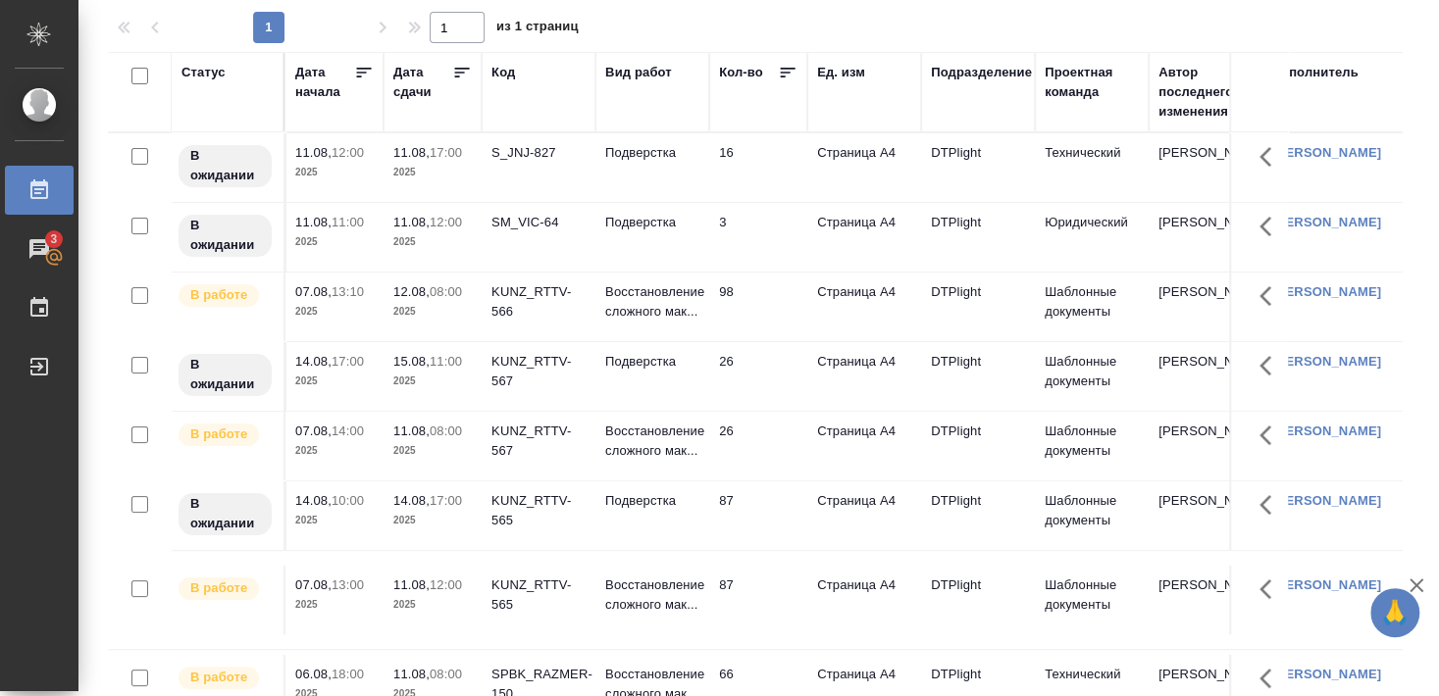
scroll to position [431, 0]
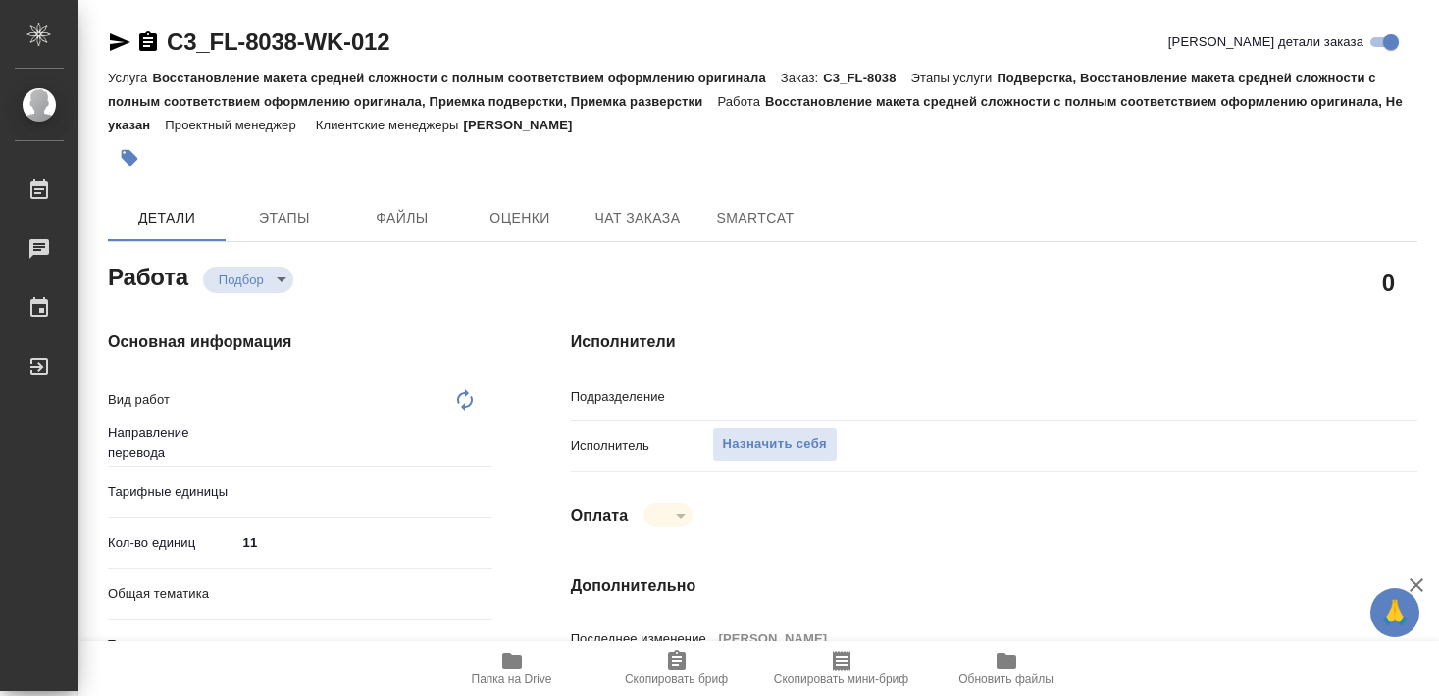
type textarea "x"
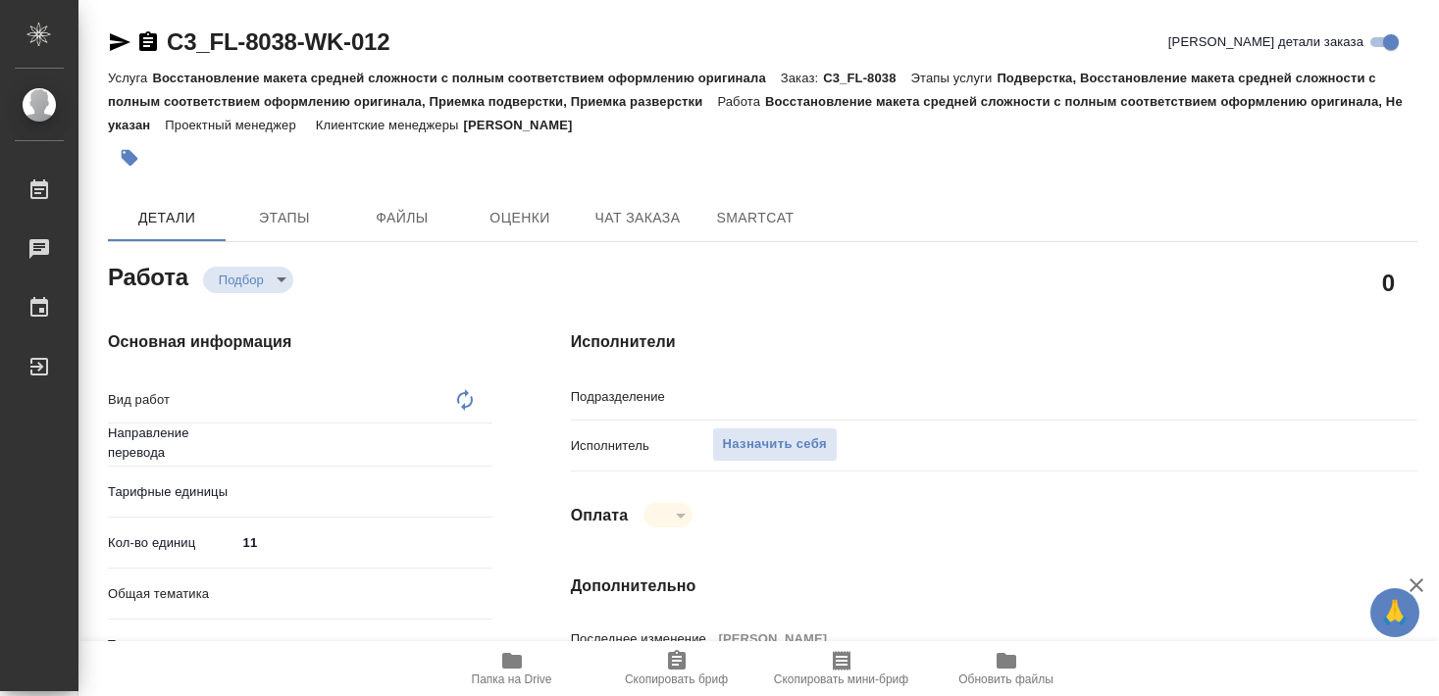
type textarea "x"
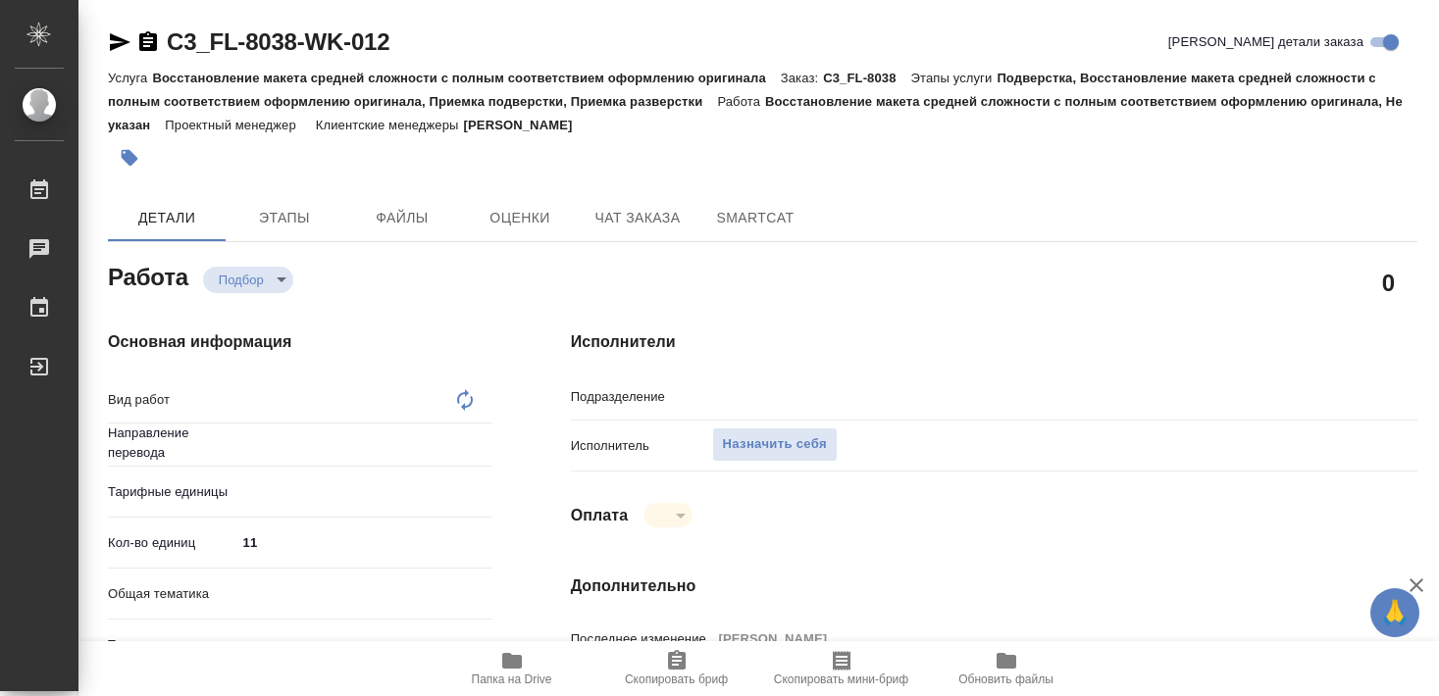
type textarea "x"
type textarea "Восстановление макета средней сложности с полным соответствием оформлению ориги…"
type textarea "x"
type input "Не указан"
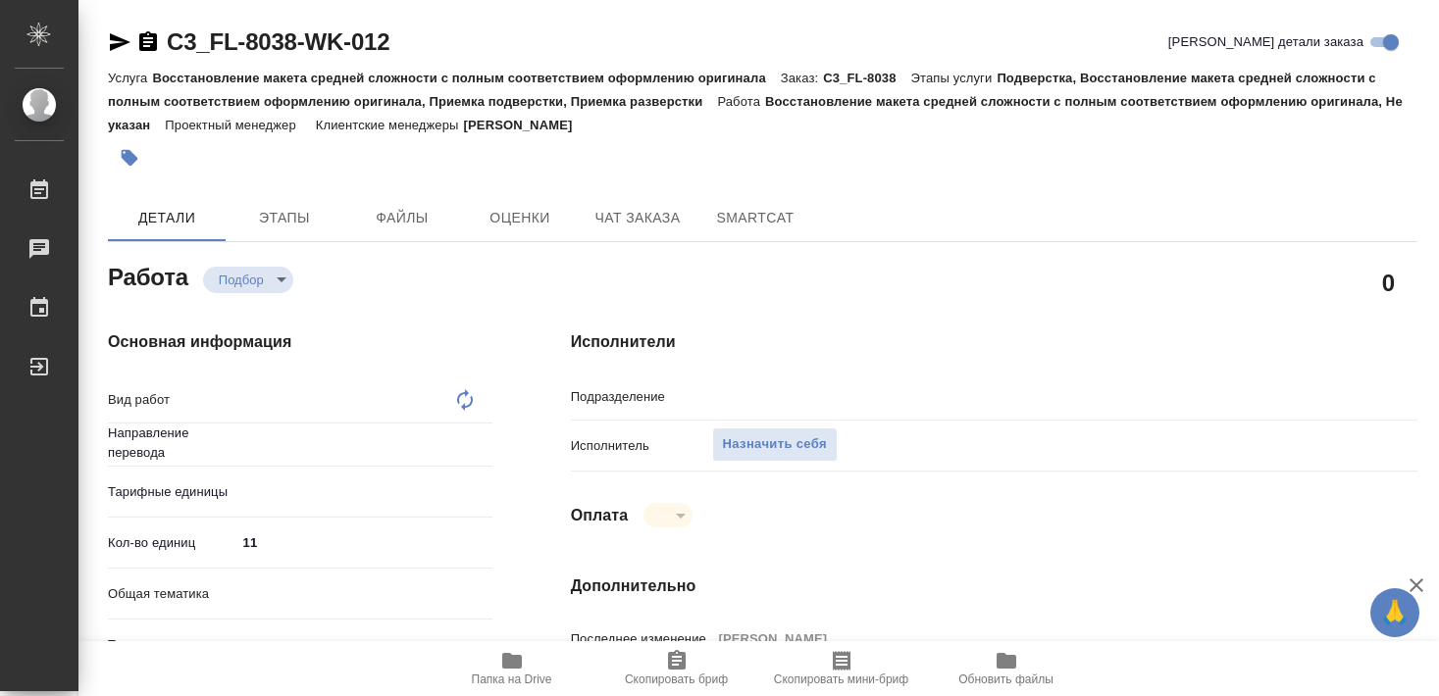
type input "Верстки и дизайна"
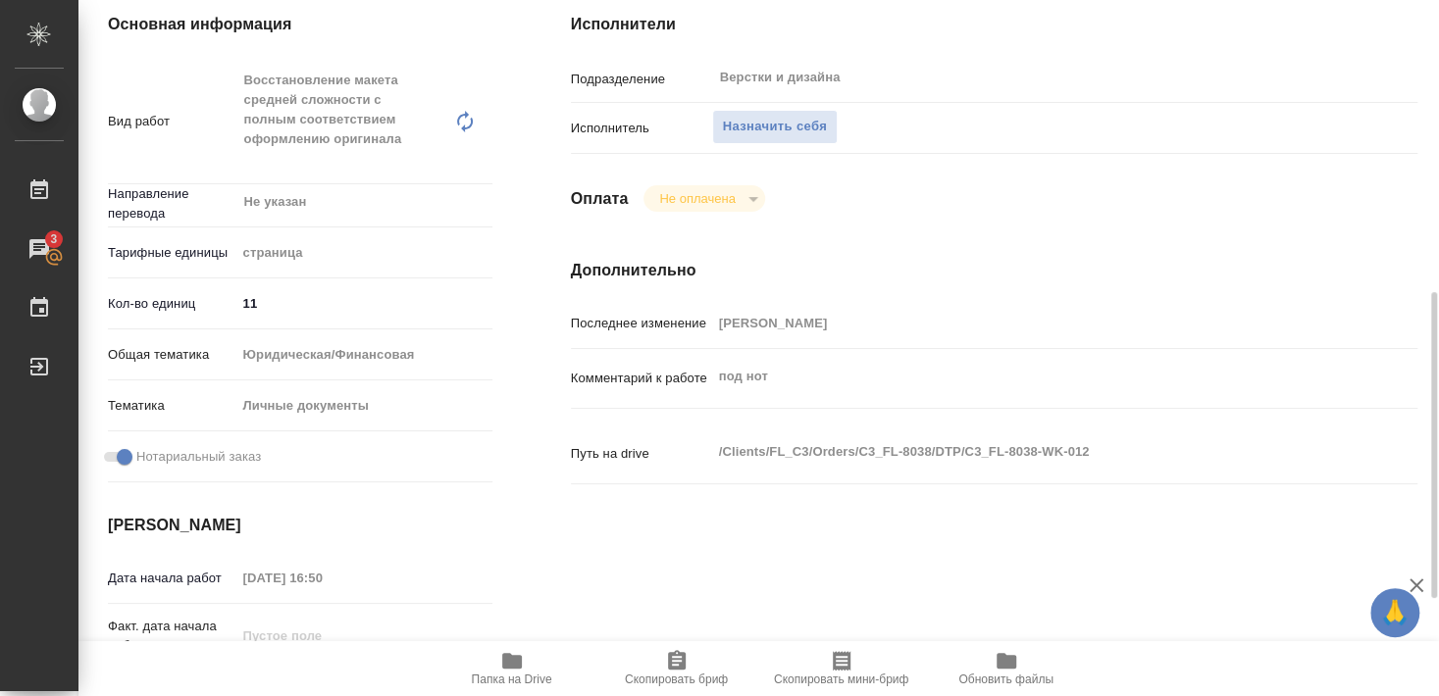
scroll to position [424, 0]
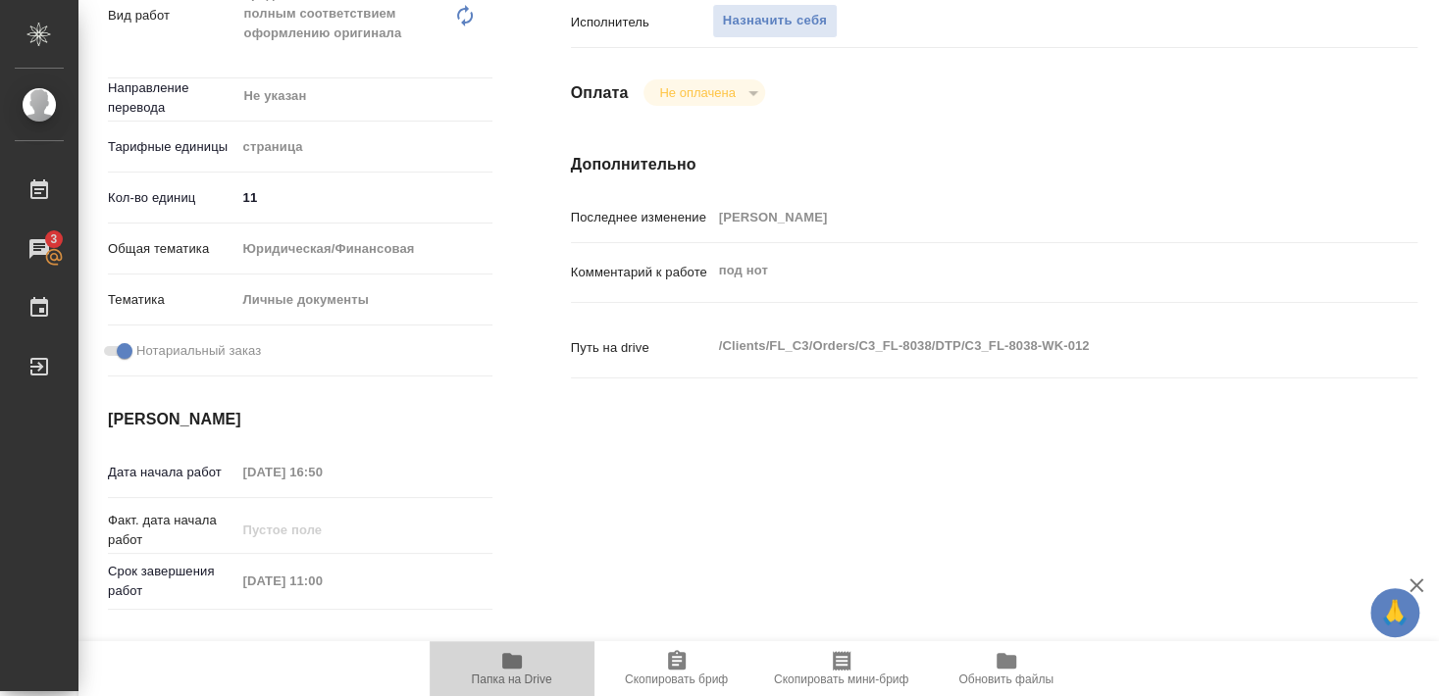
click at [533, 680] on span "Папка на Drive" at bounding box center [512, 680] width 80 height 14
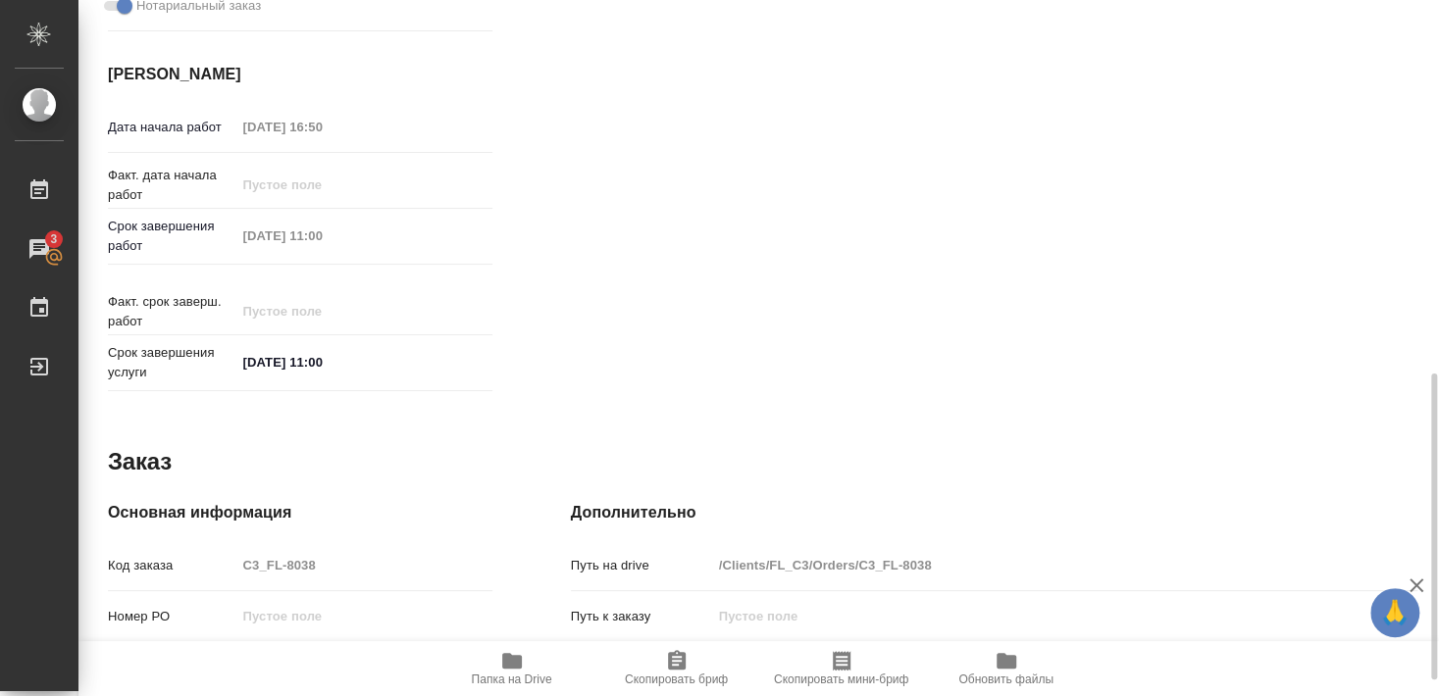
type textarea "x"
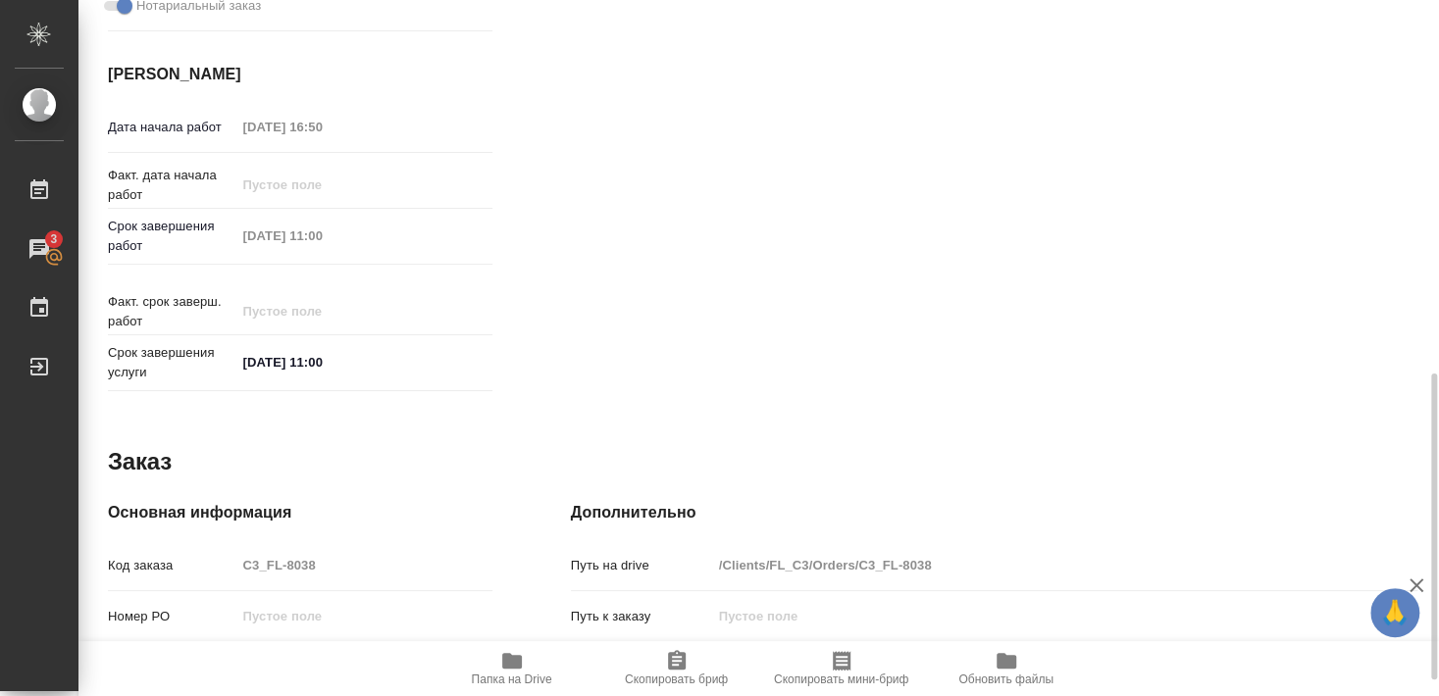
type textarea "x"
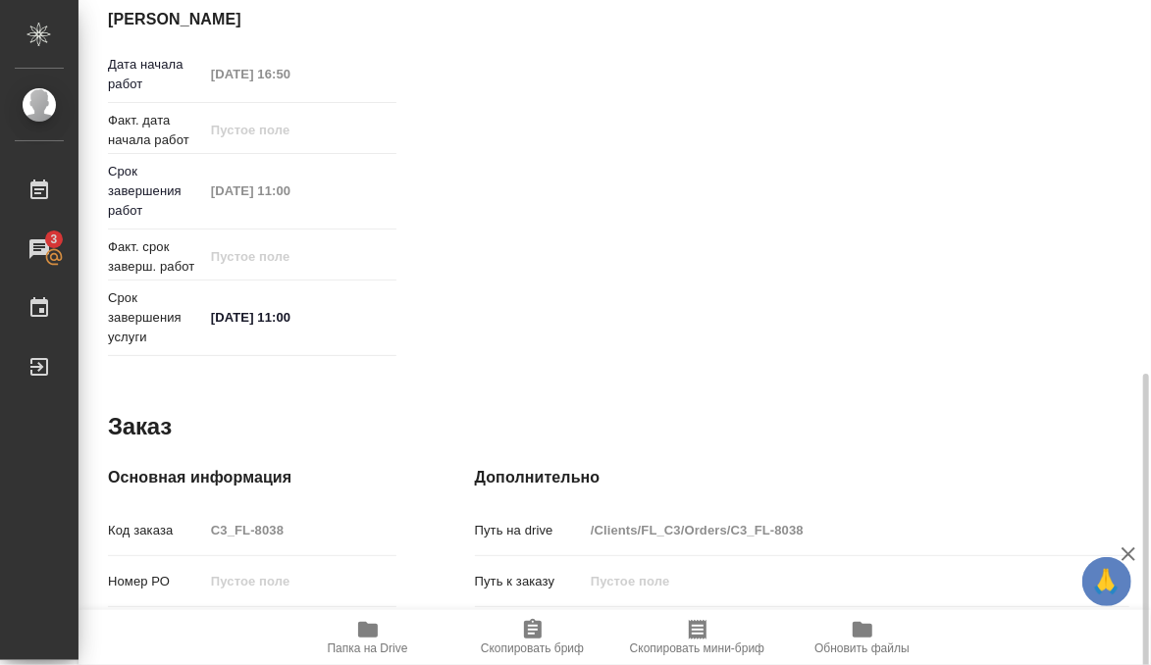
type textarea "x"
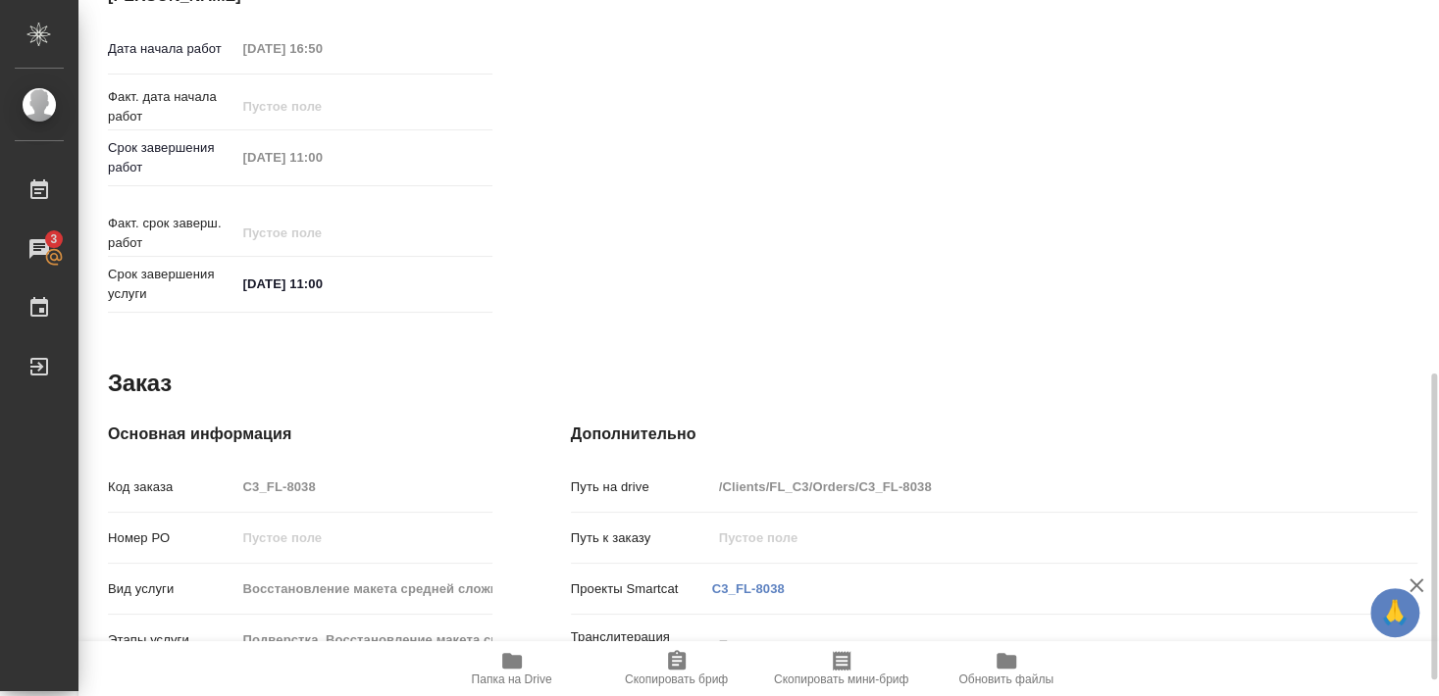
type textarea "x"
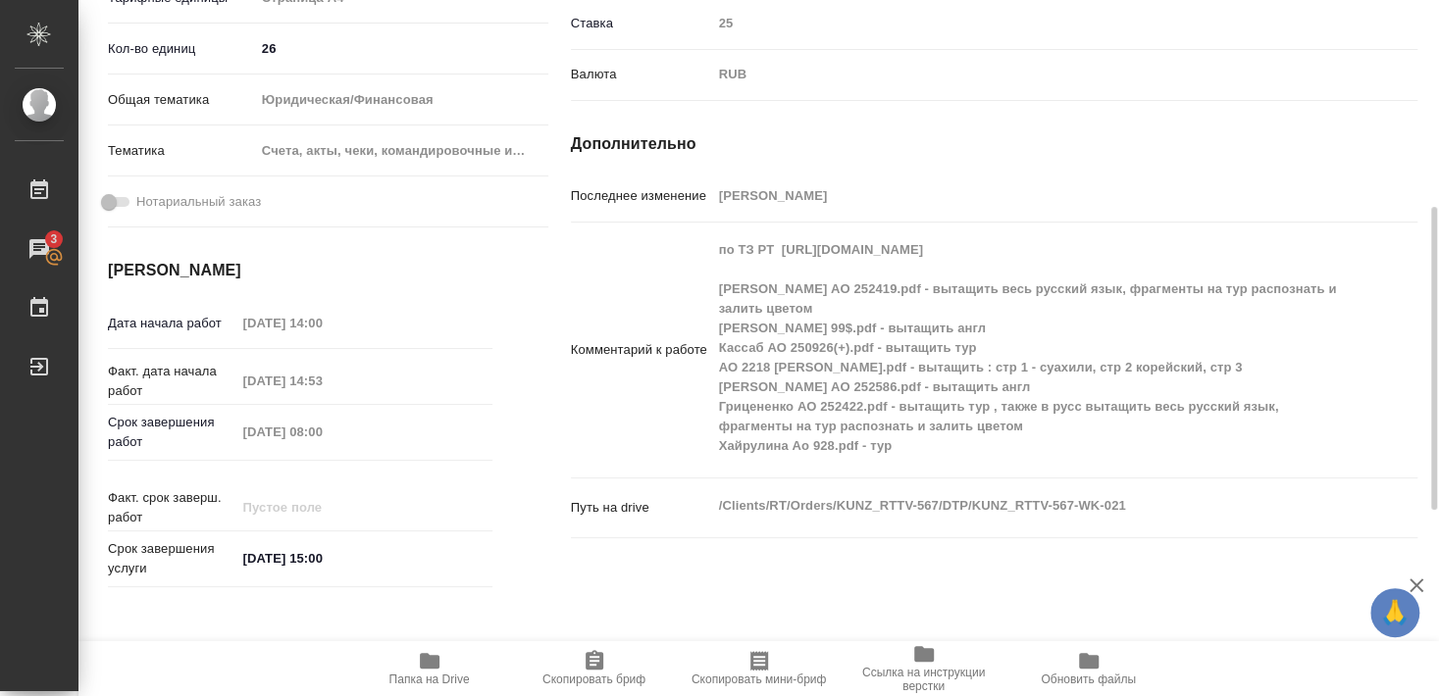
scroll to position [530, 0]
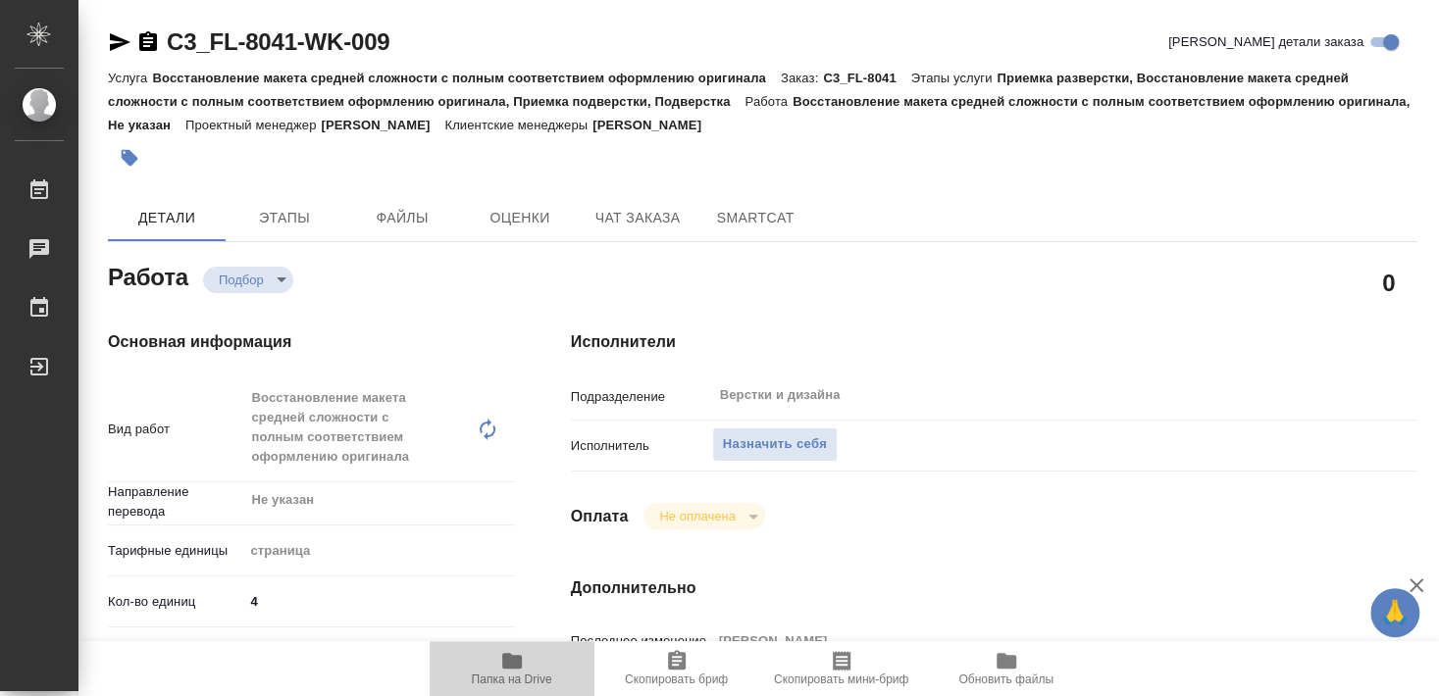
click at [502, 672] on icon "button" at bounding box center [512, 661] width 24 height 24
click at [788, 434] on span "Назначить себя" at bounding box center [775, 445] width 104 height 23
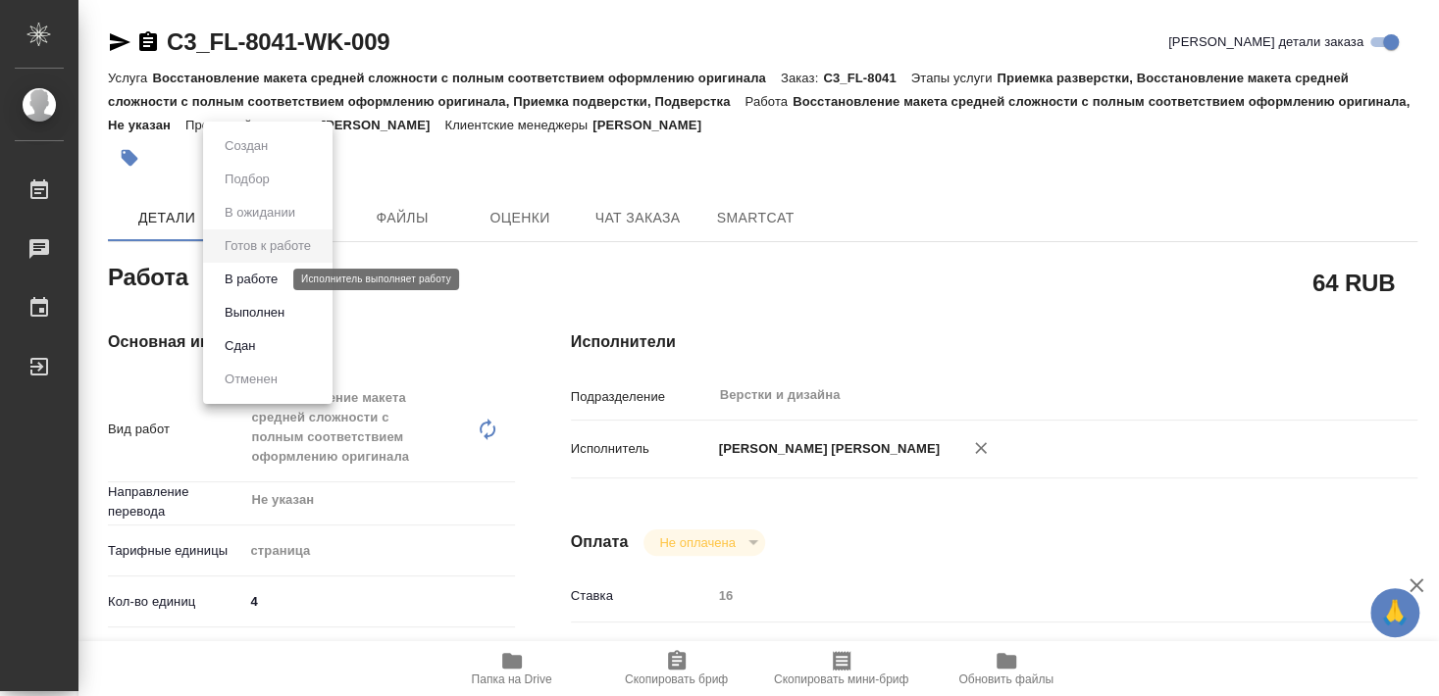
click at [255, 283] on button "В работе" at bounding box center [251, 280] width 65 height 22
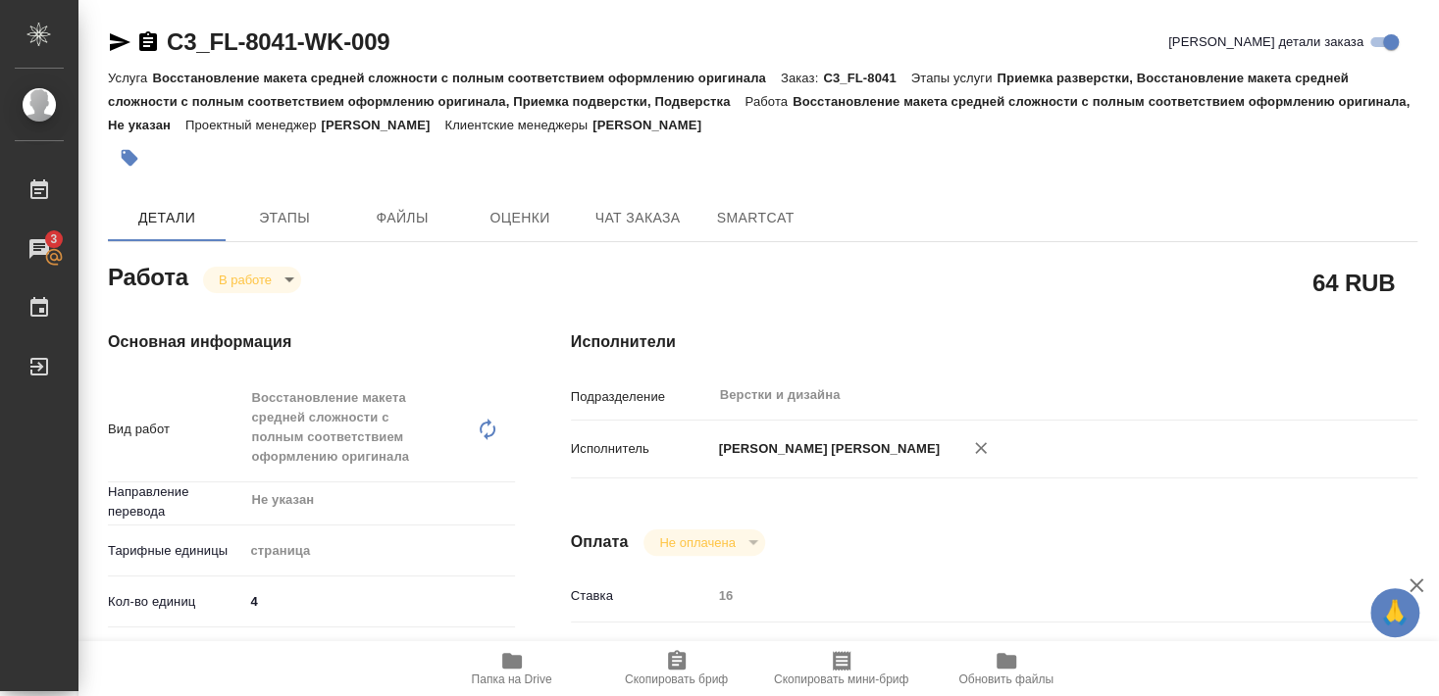
type textarea "x"
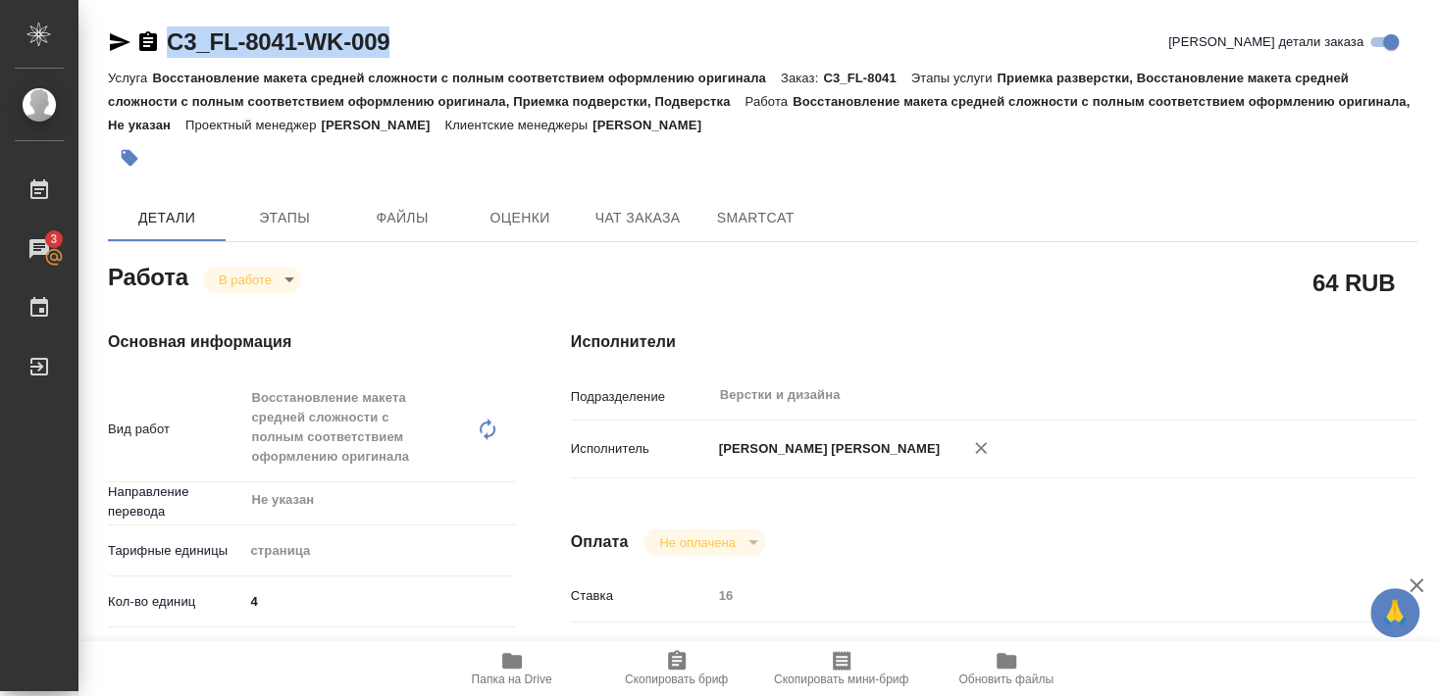
drag, startPoint x: 167, startPoint y: 56, endPoint x: 414, endPoint y: 49, distance: 247.3
click at [414, 49] on div "C3_FL-8041-WK-009 Кратко детали заказа" at bounding box center [763, 41] width 1310 height 31
copy link "C3_FL-8041-WK-009"
type textarea "x"
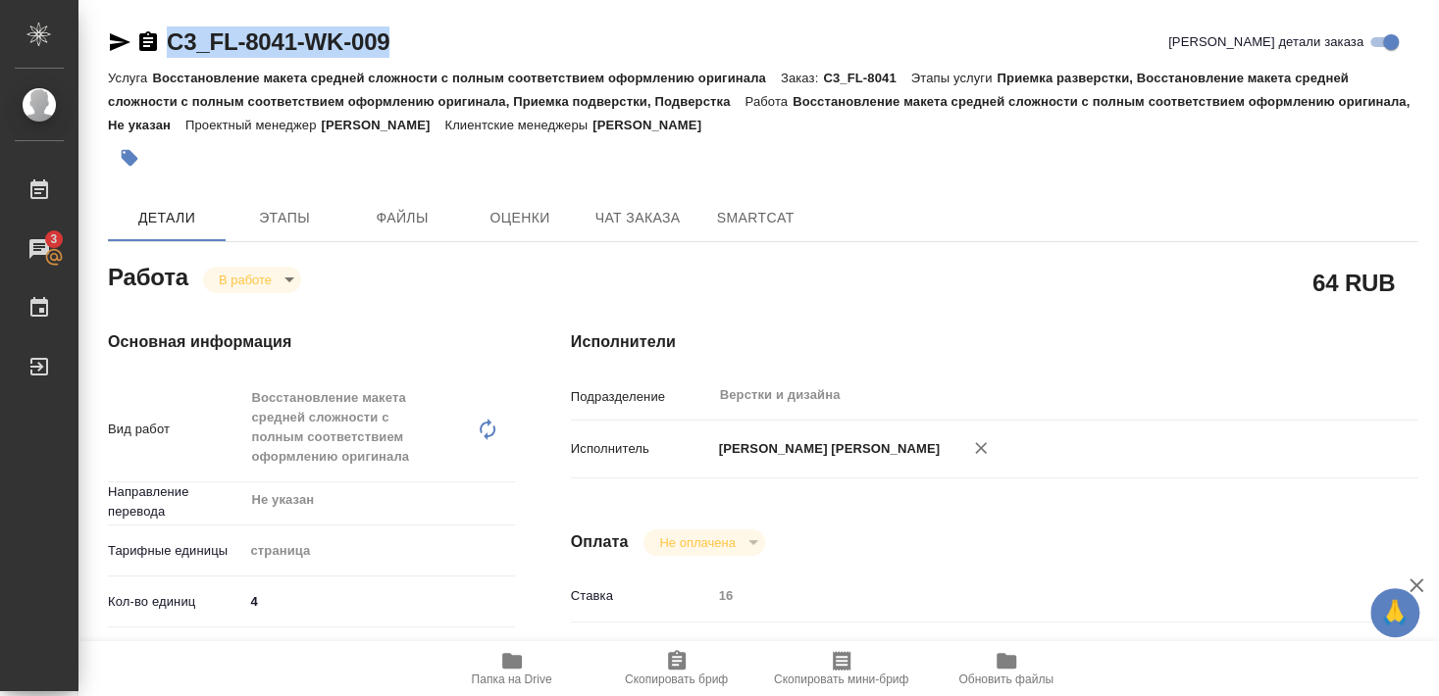
type textarea "x"
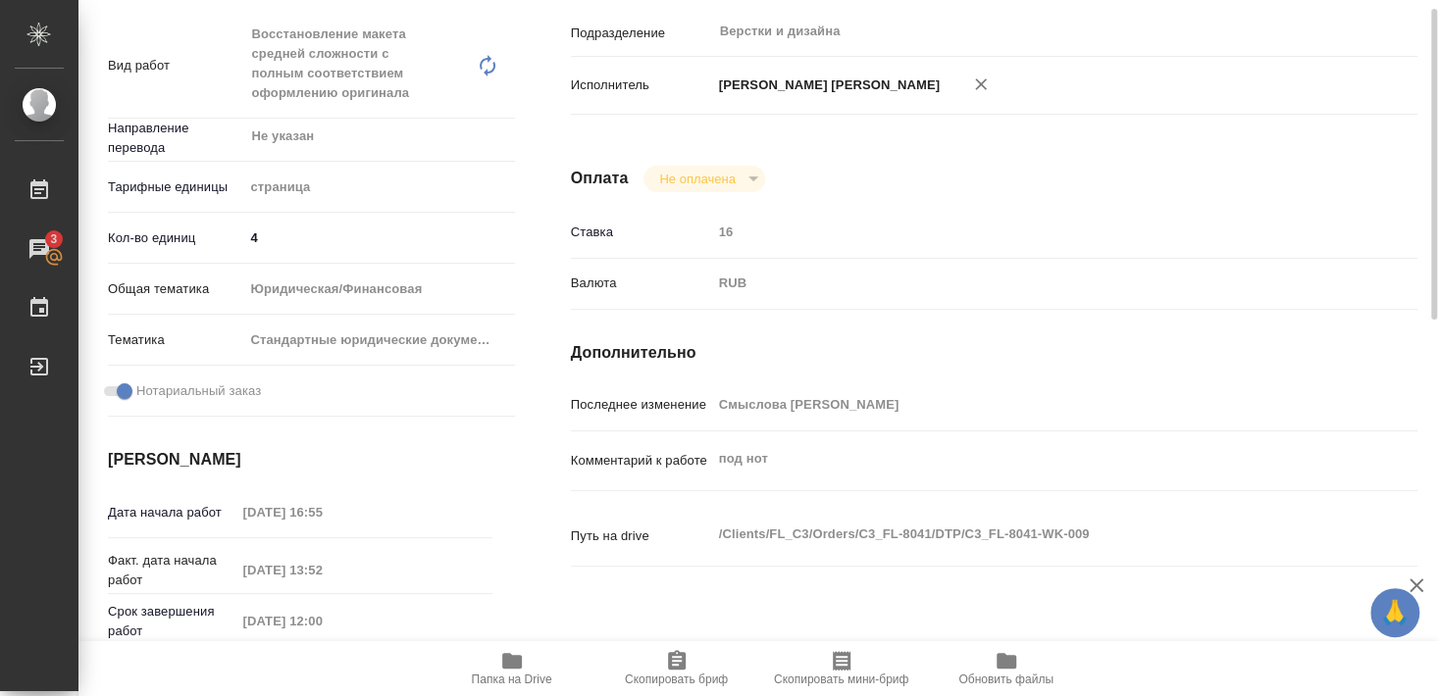
scroll to position [152, 0]
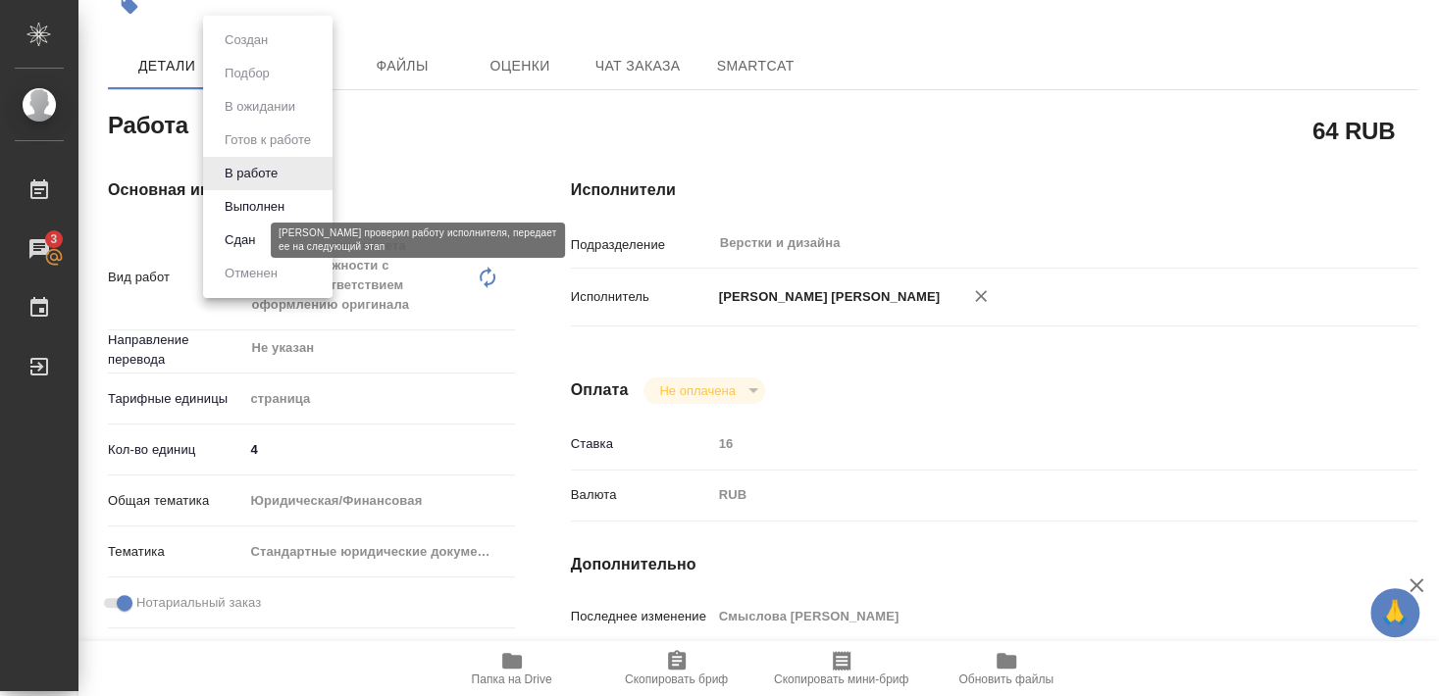
click at [241, 240] on button "Сдан" at bounding box center [240, 241] width 42 height 22
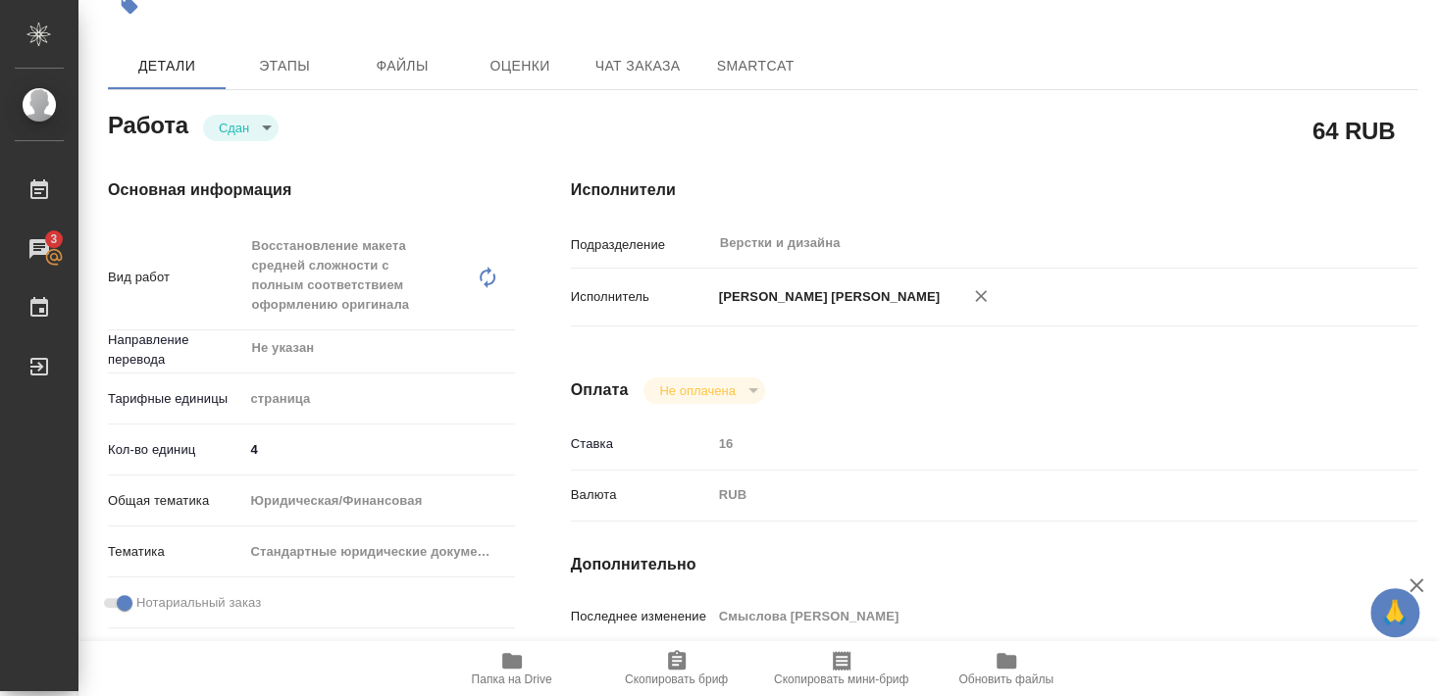
type textarea "x"
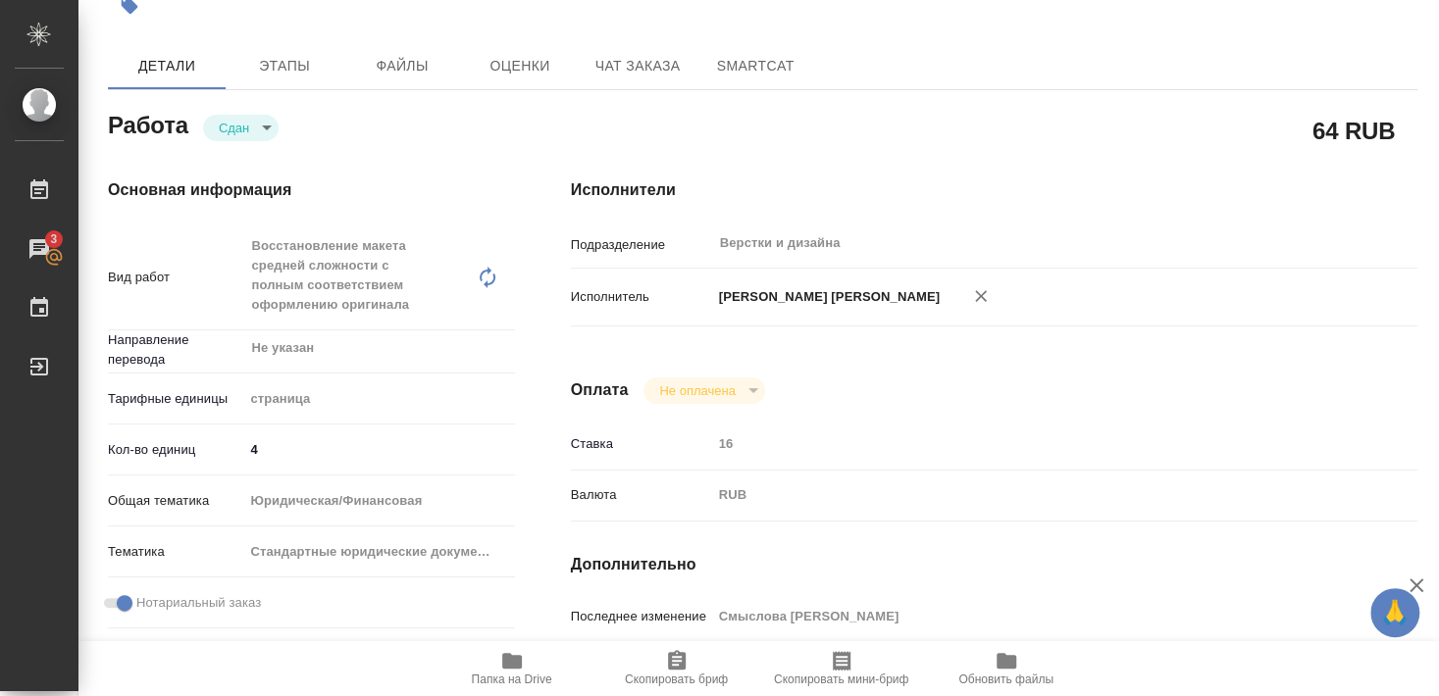
type textarea "x"
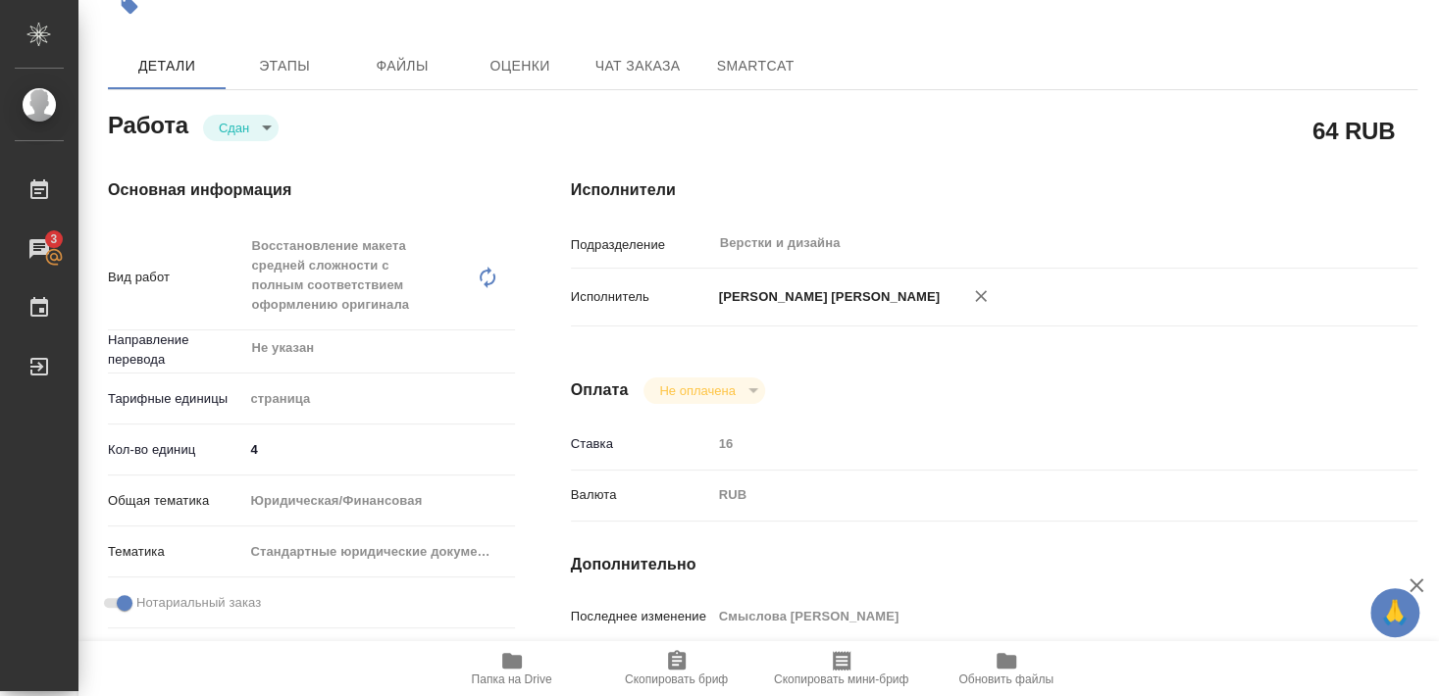
type textarea "x"
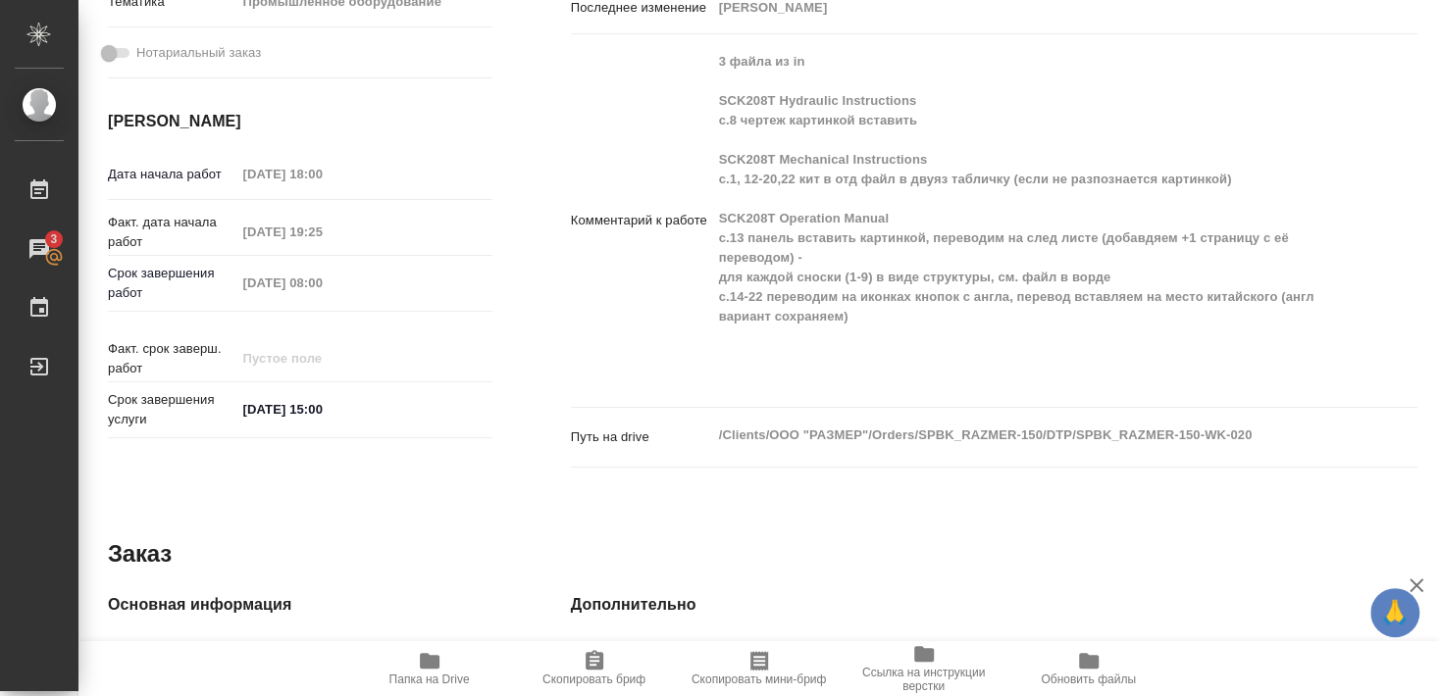
scroll to position [742, 0]
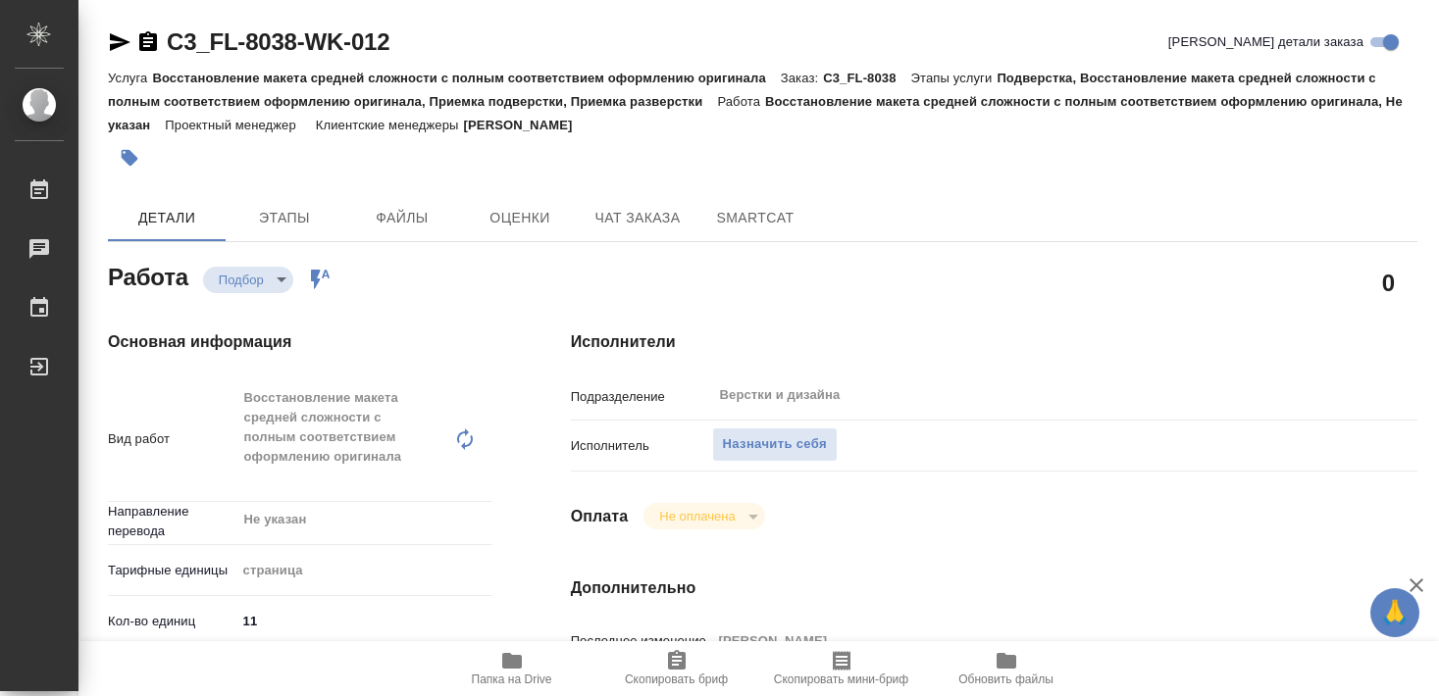
type textarea "x"
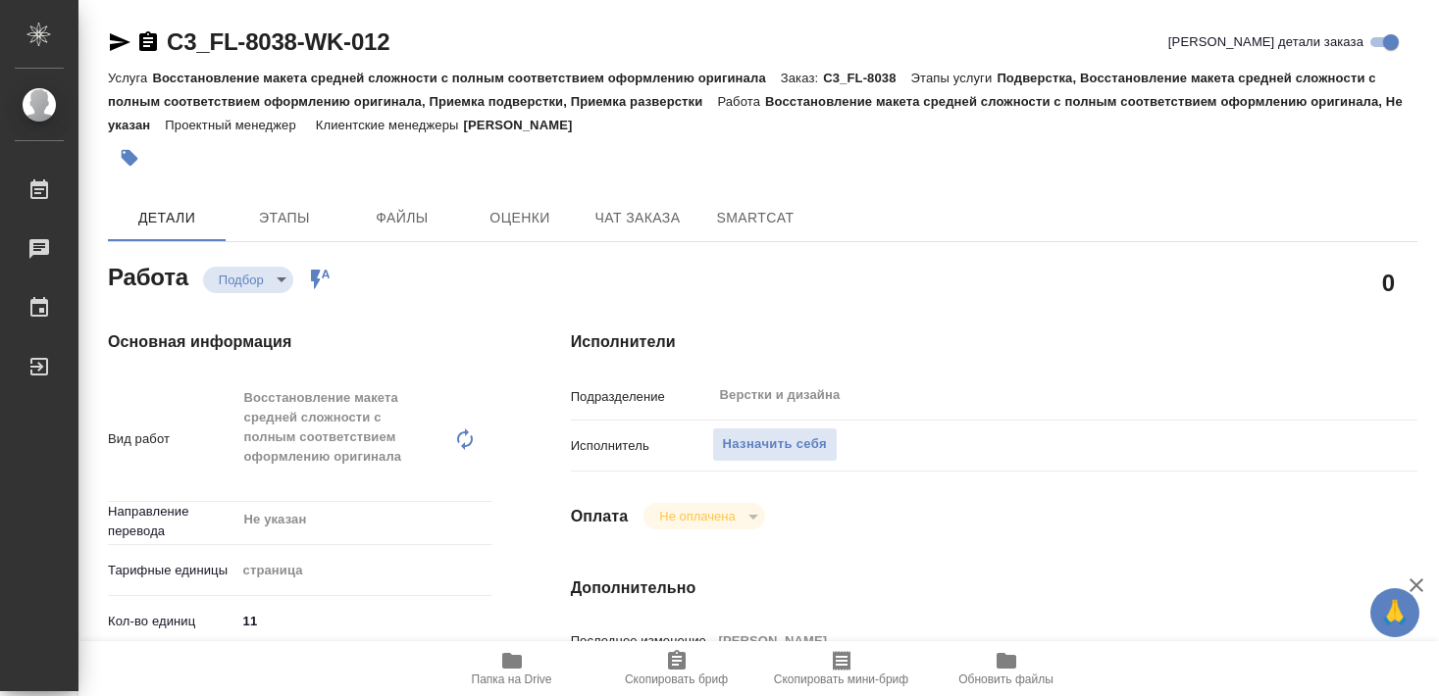
type textarea "x"
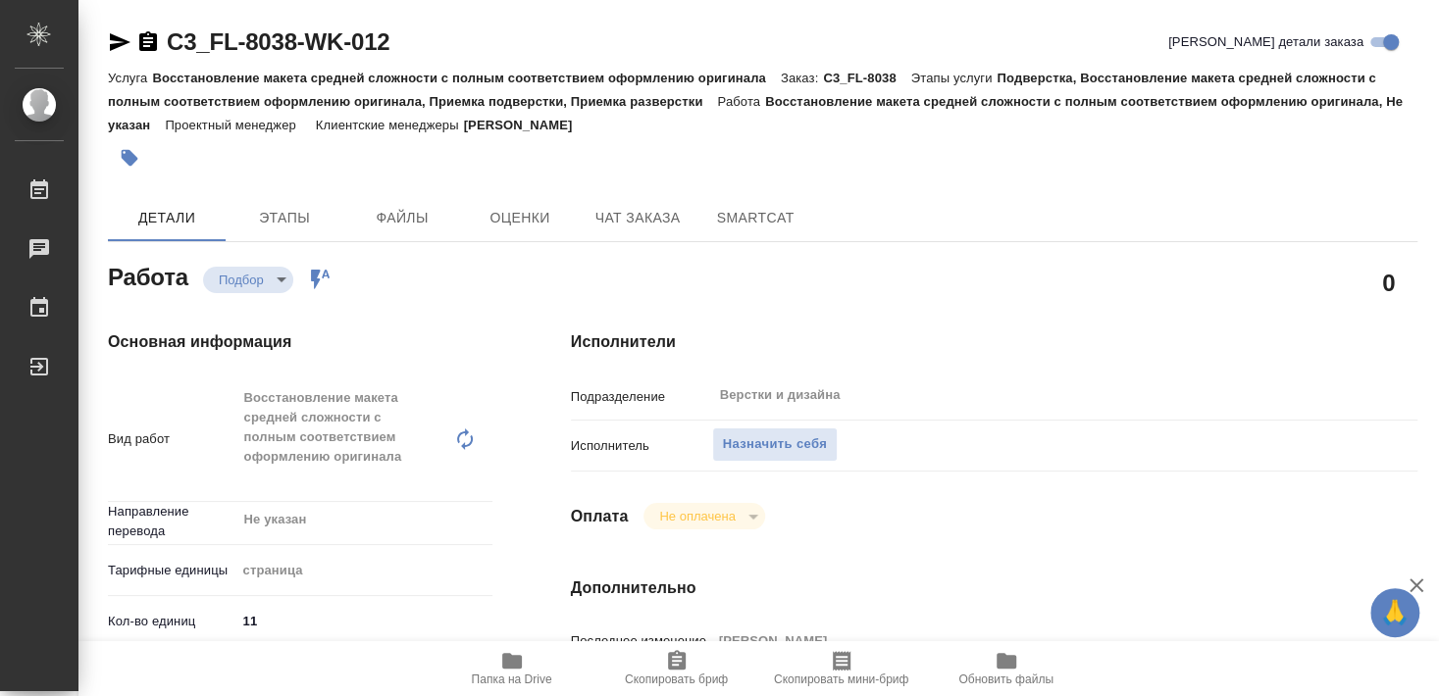
type textarea "x"
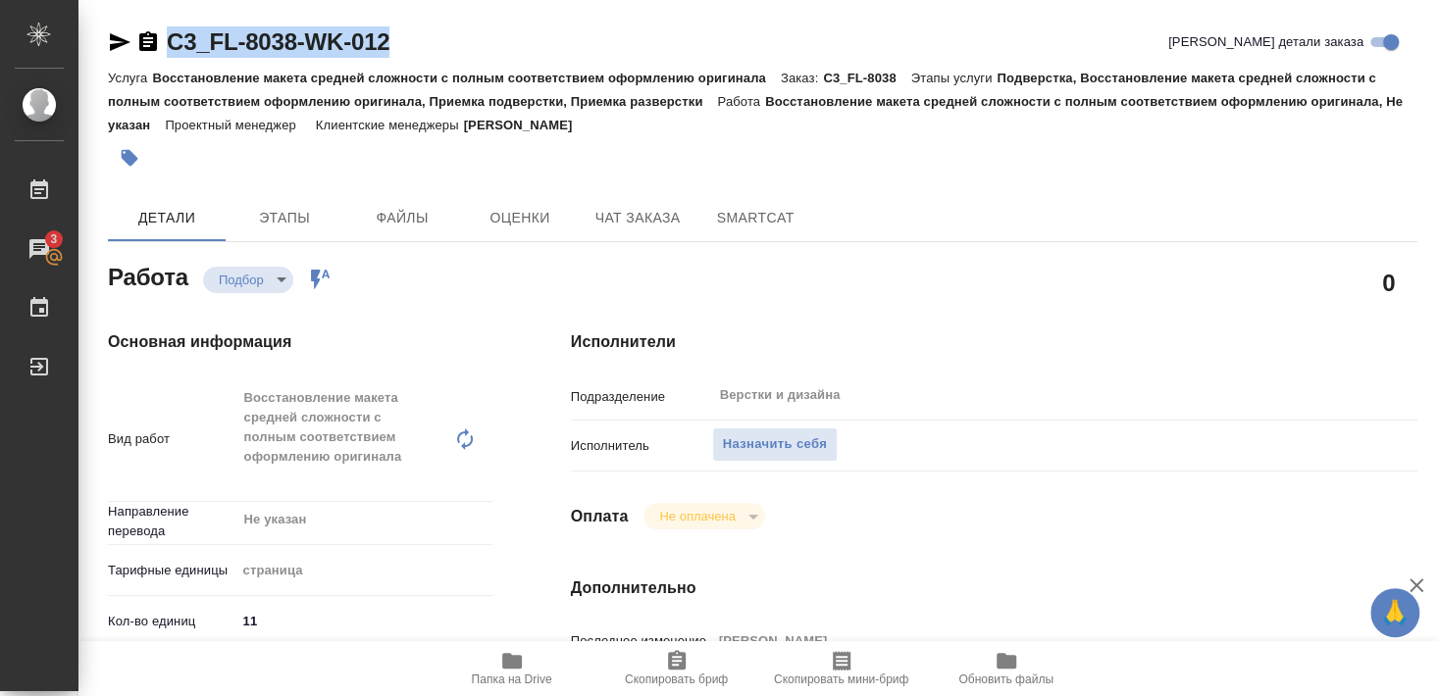
drag, startPoint x: 166, startPoint y: 58, endPoint x: 408, endPoint y: 57, distance: 242.3
click at [408, 57] on div "C3_FL-8038-WK-012 [PERSON_NAME] детали заказа" at bounding box center [763, 41] width 1310 height 31
copy link "C3_FL-8038-WK-012"
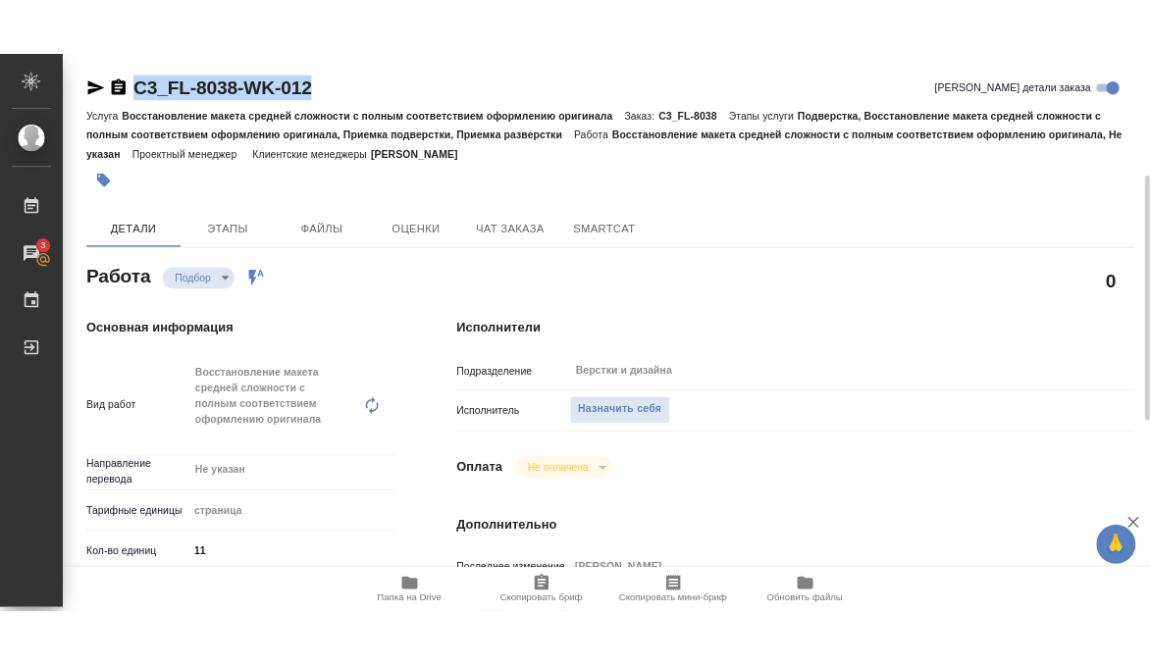
scroll to position [106, 0]
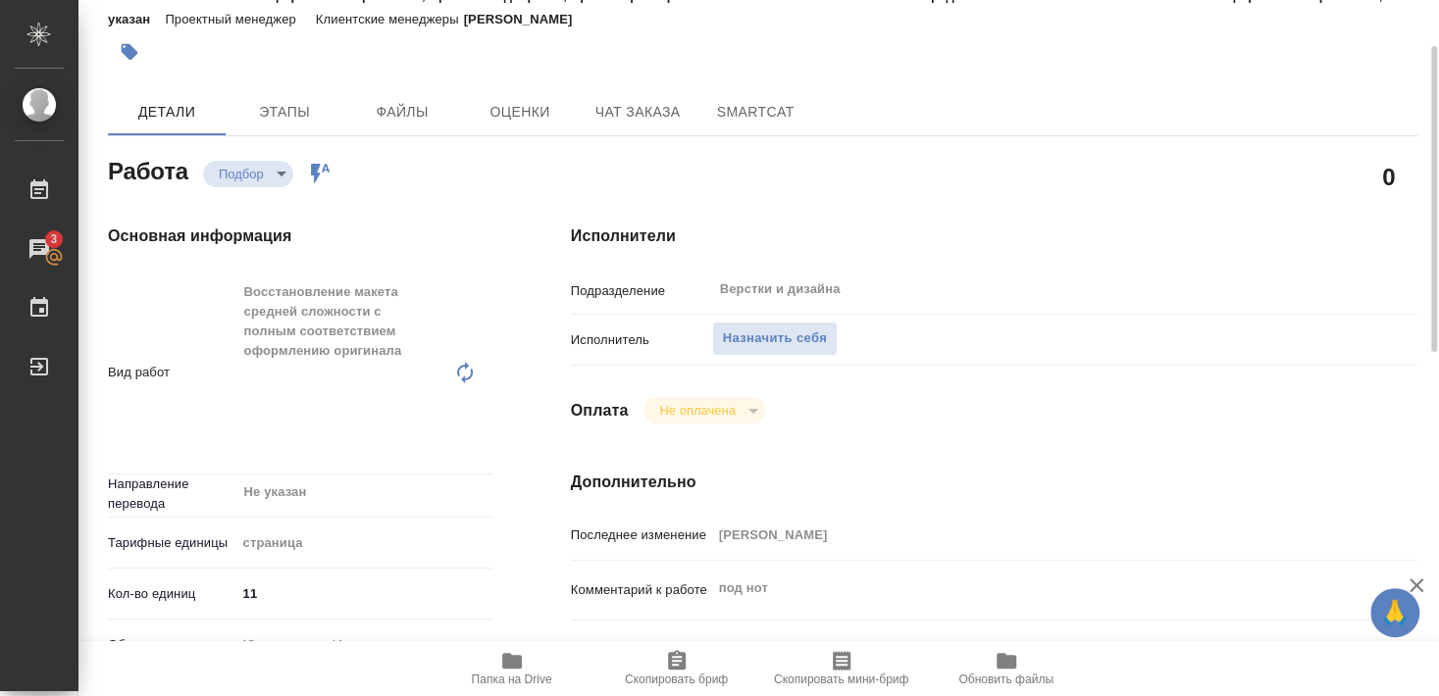
type textarea "x"
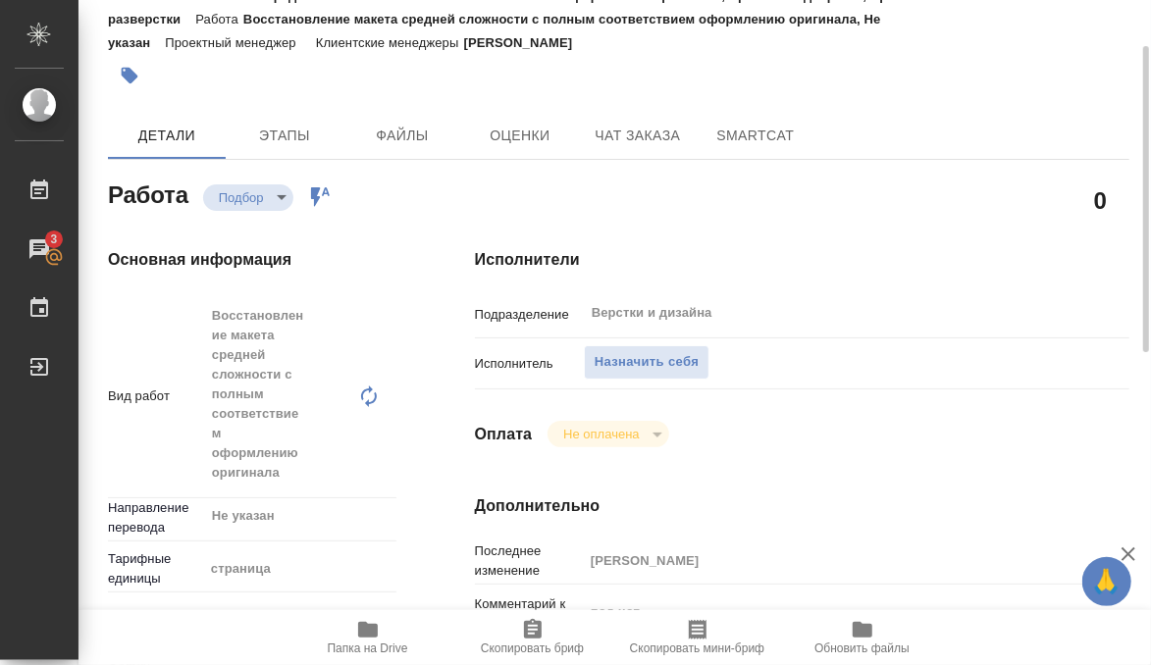
type textarea "x"
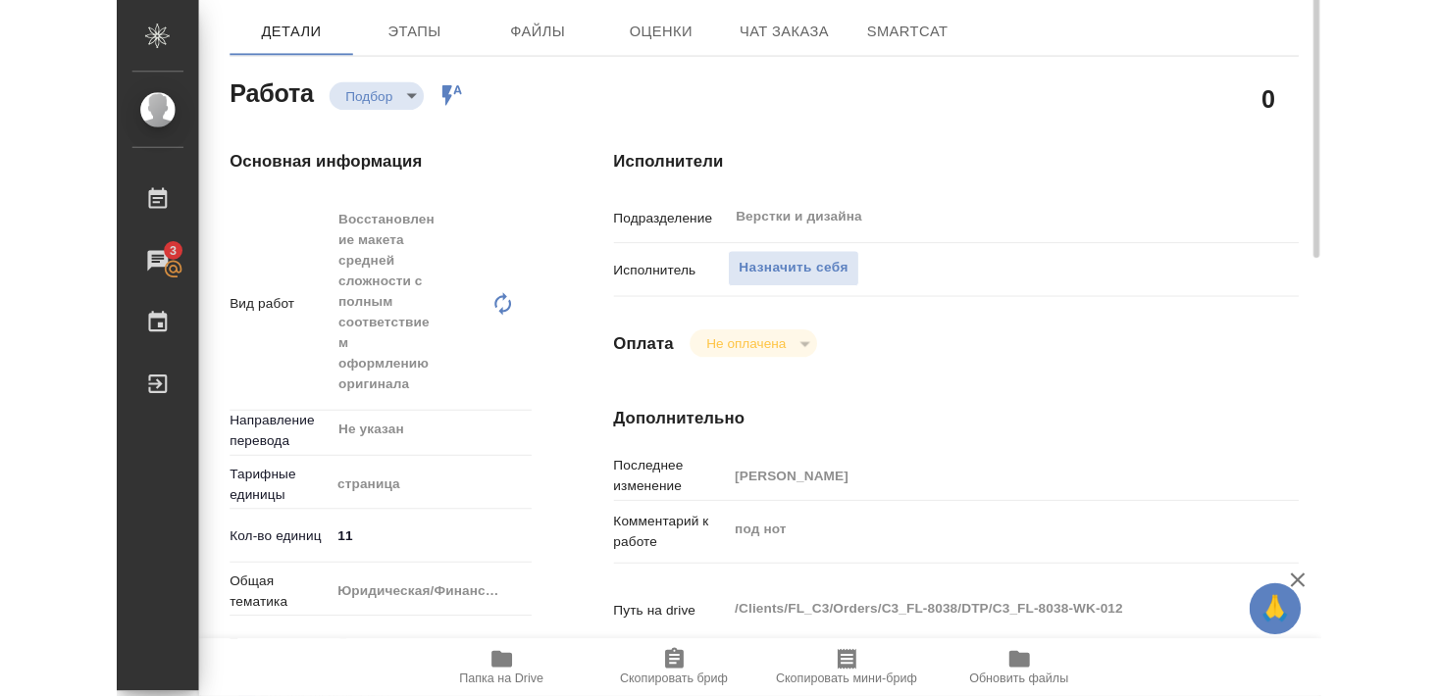
scroll to position [318, 0]
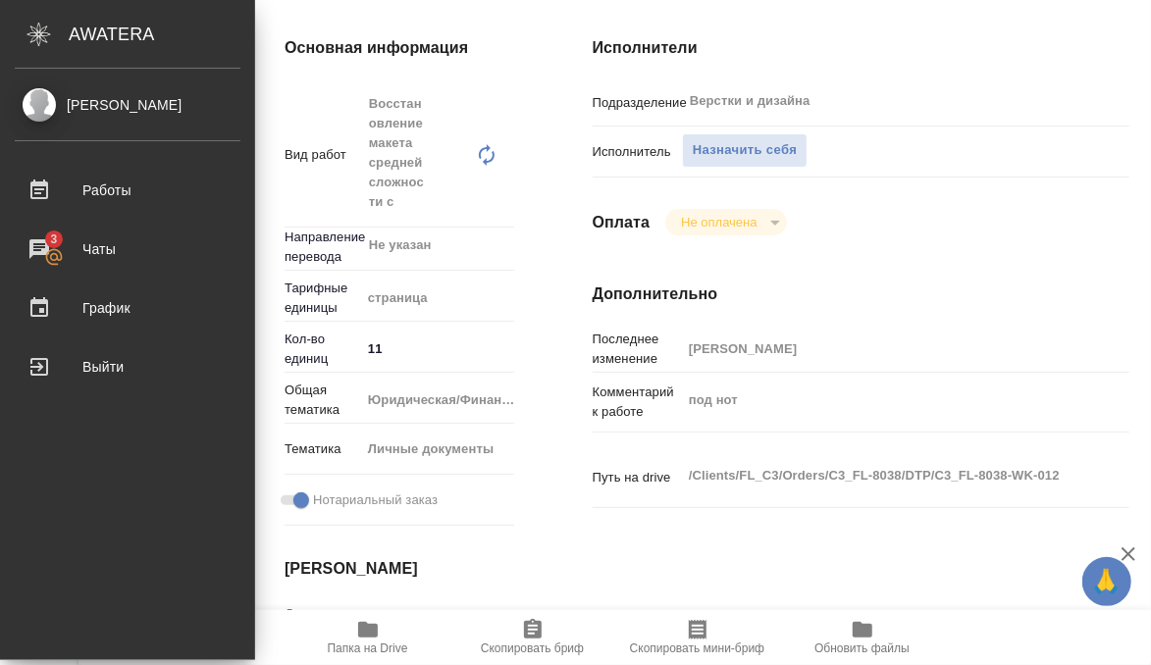
type textarea "x"
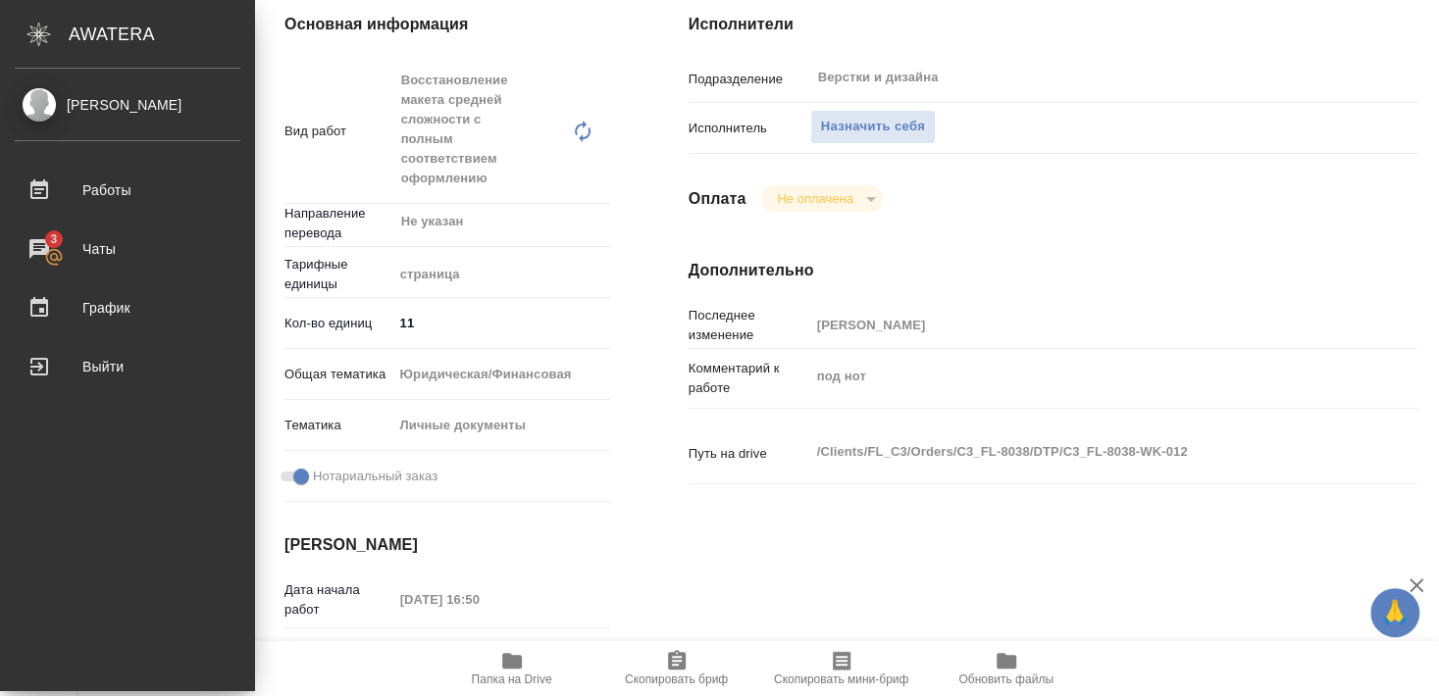
type textarea "x"
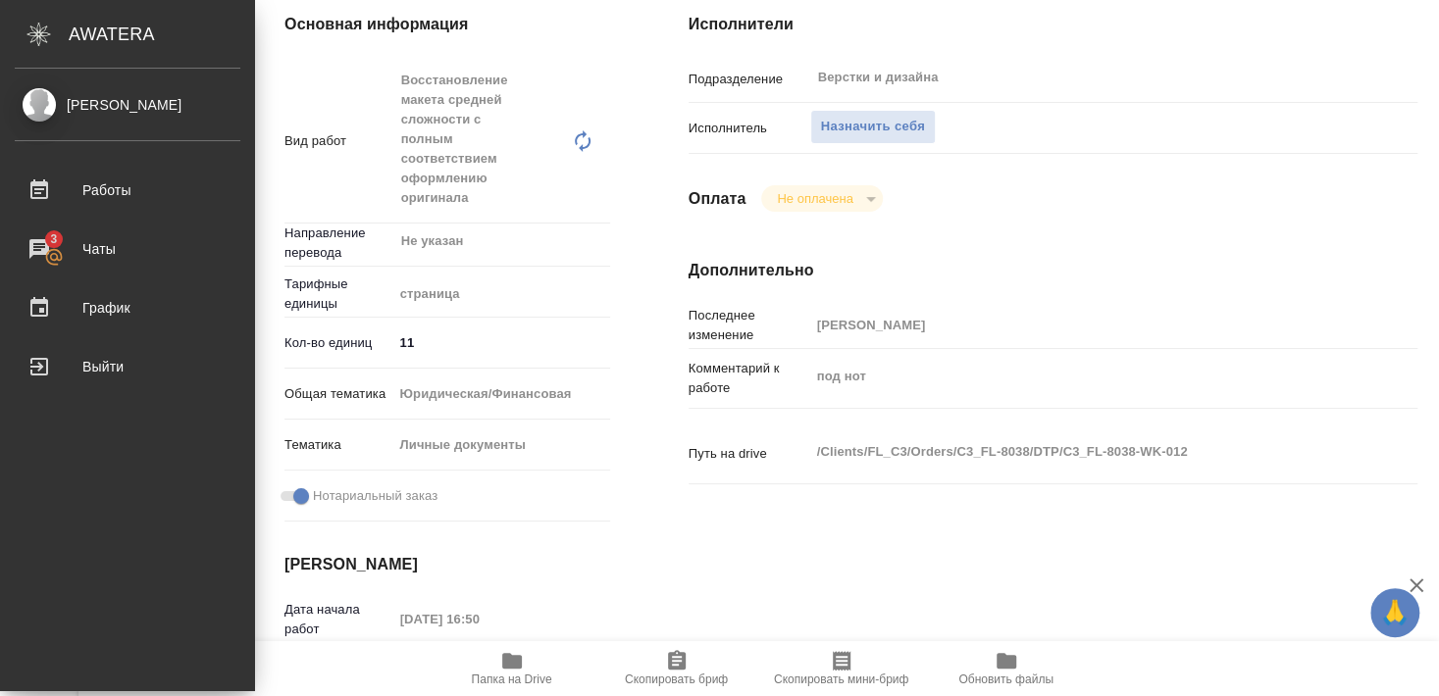
click at [516, 675] on span "Папка на Drive" at bounding box center [512, 680] width 80 height 14
type textarea "x"
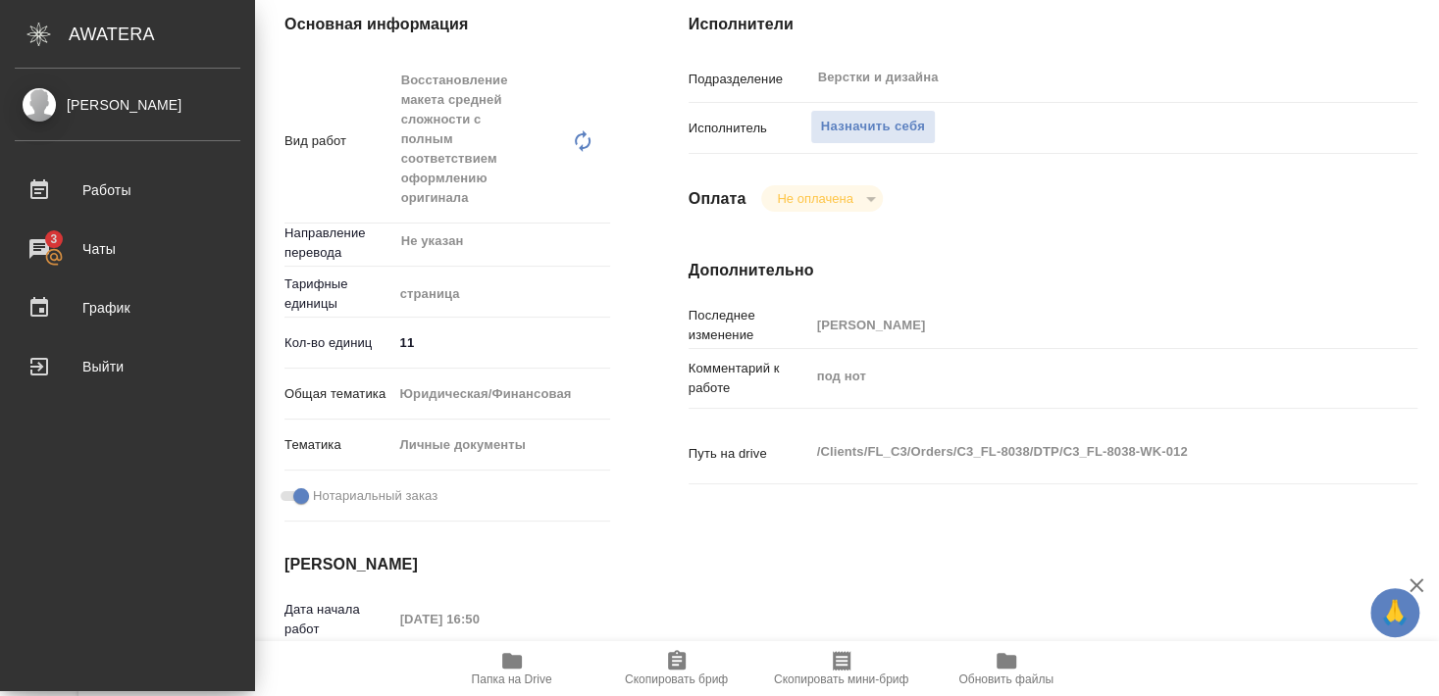
type textarea "x"
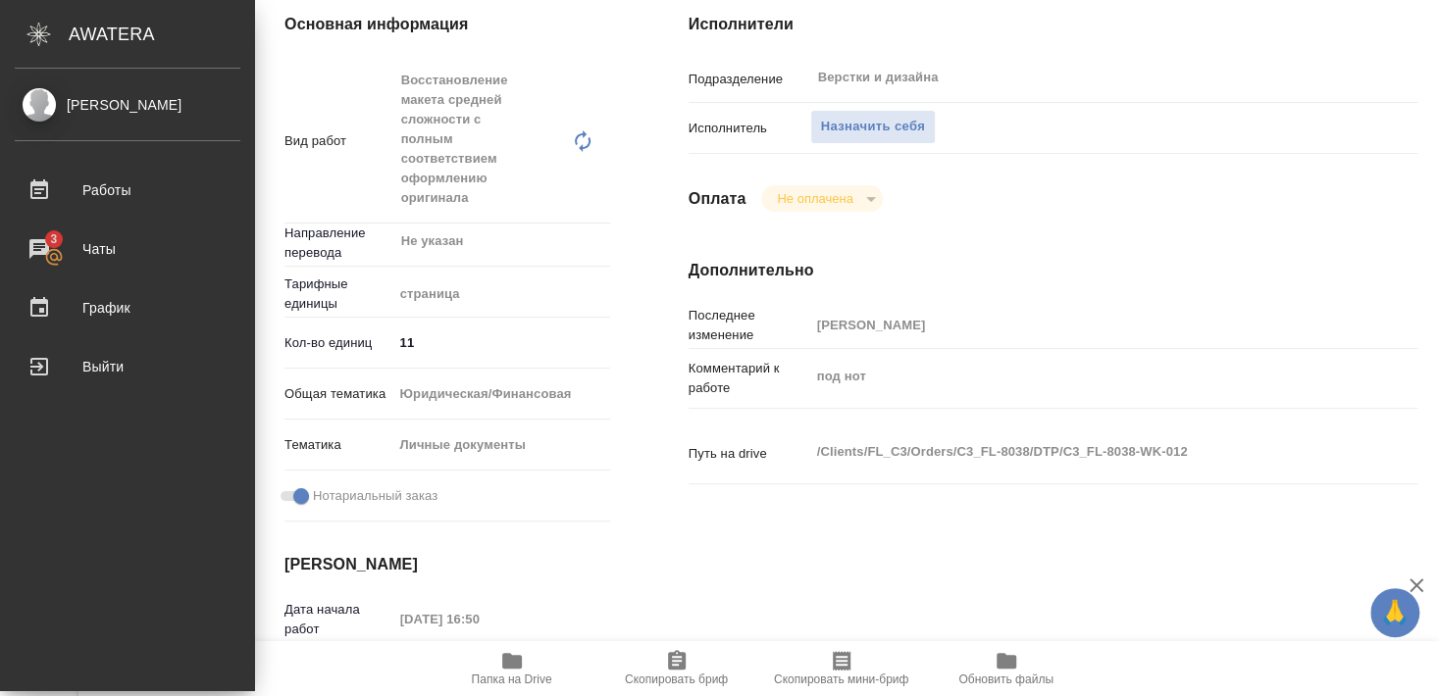
type textarea "x"
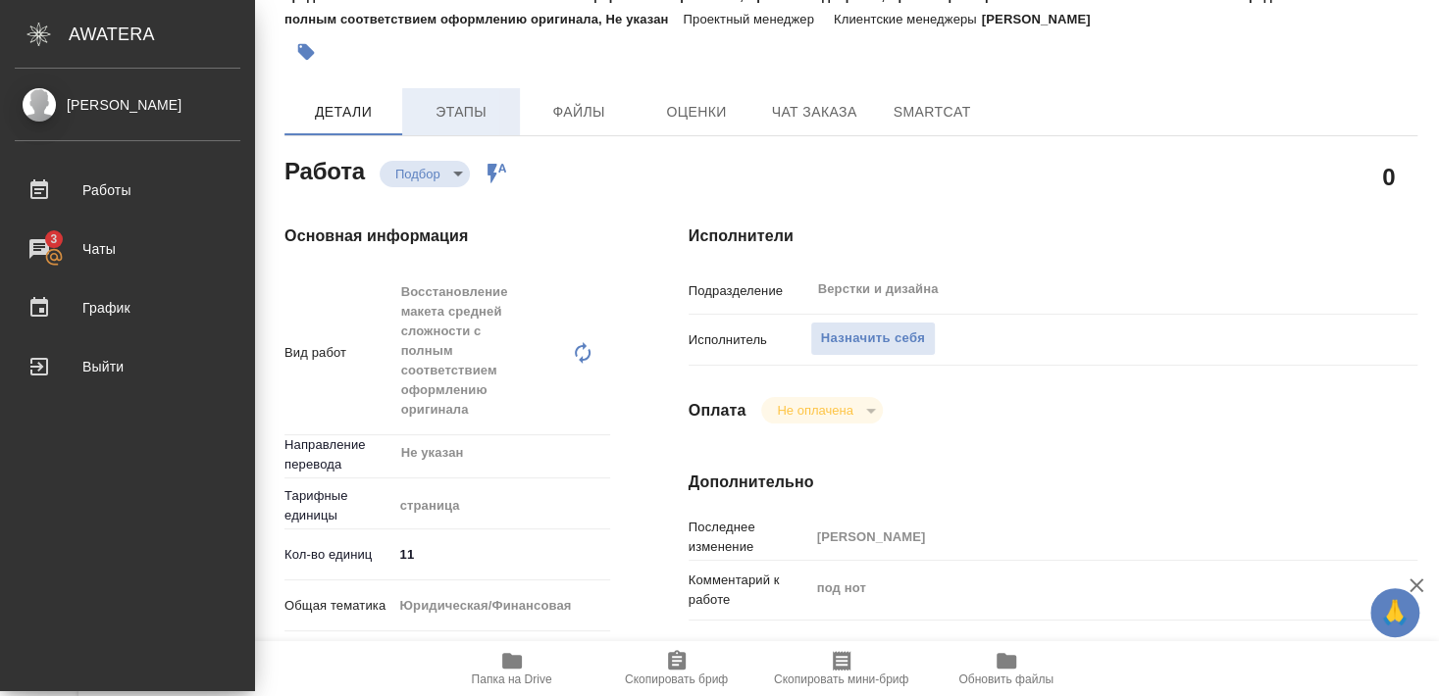
scroll to position [0, 0]
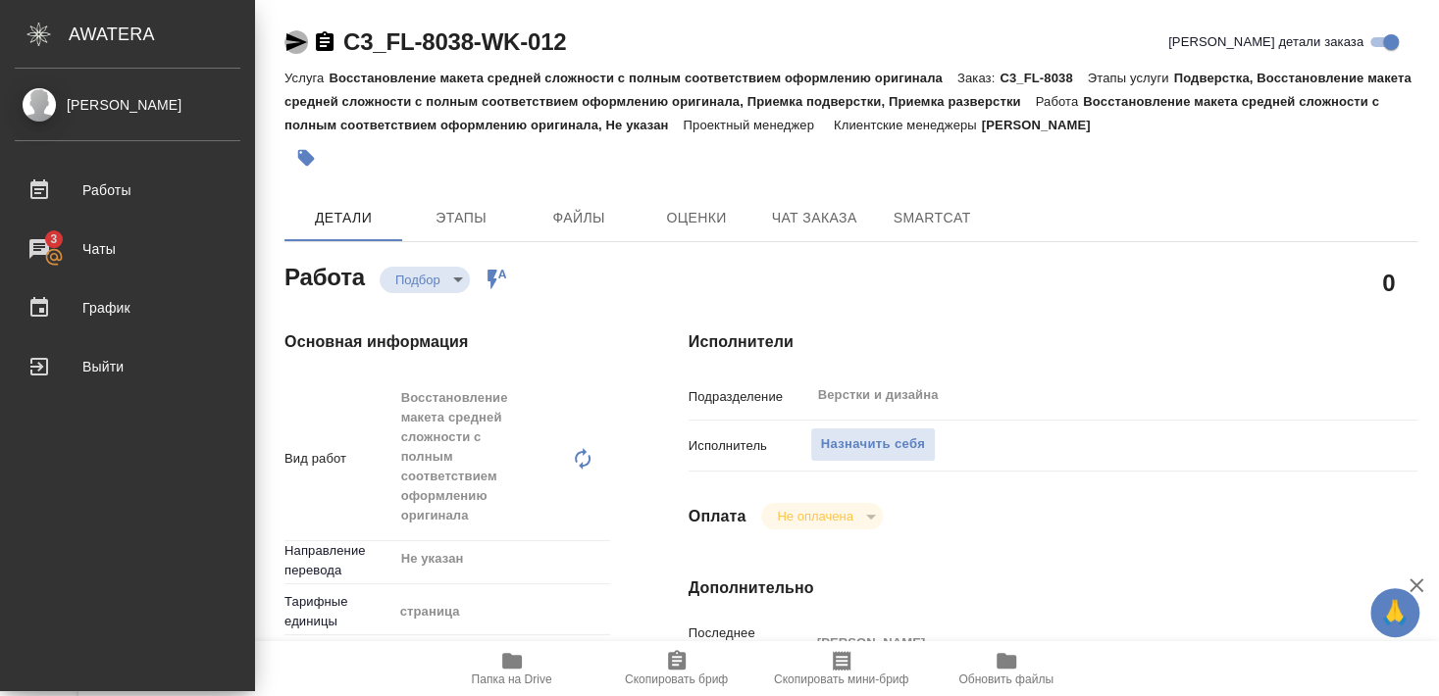
click at [292, 40] on icon "button" at bounding box center [296, 42] width 24 height 24
click at [884, 434] on span "Назначить себя" at bounding box center [873, 445] width 104 height 23
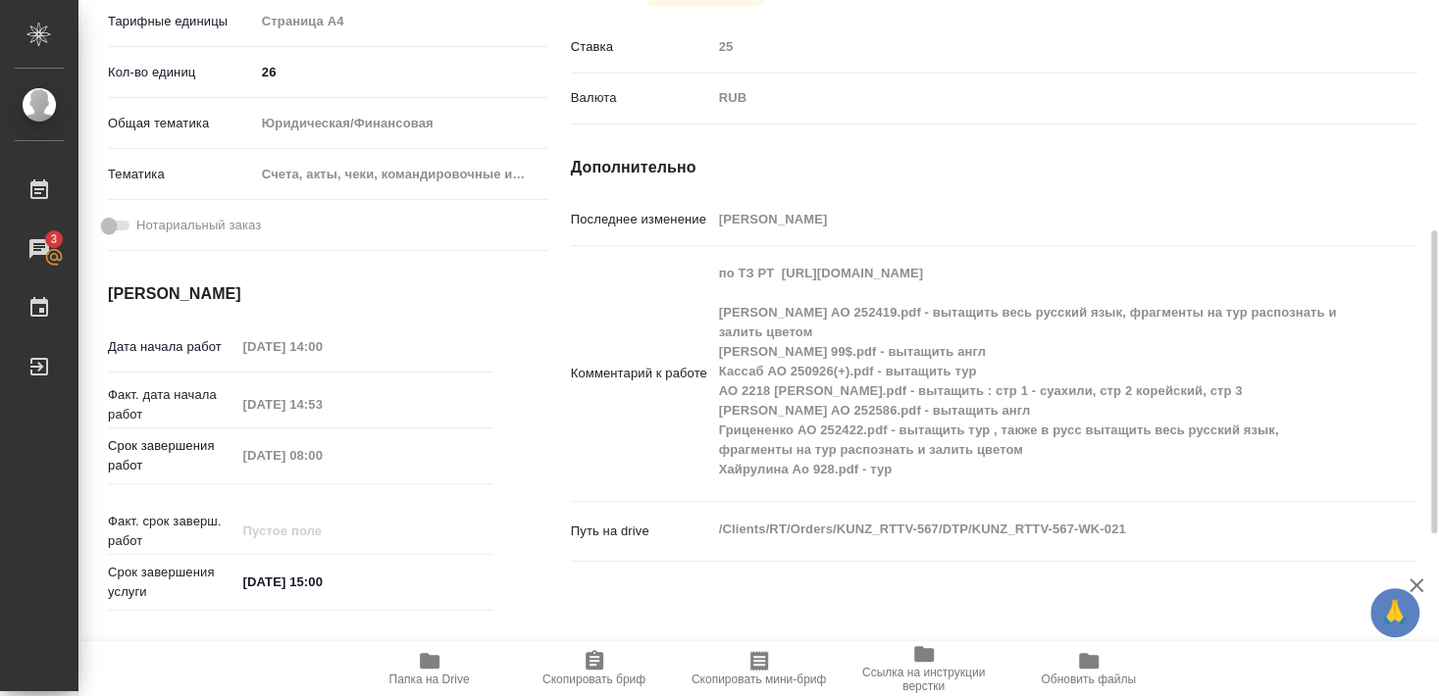
scroll to position [530, 0]
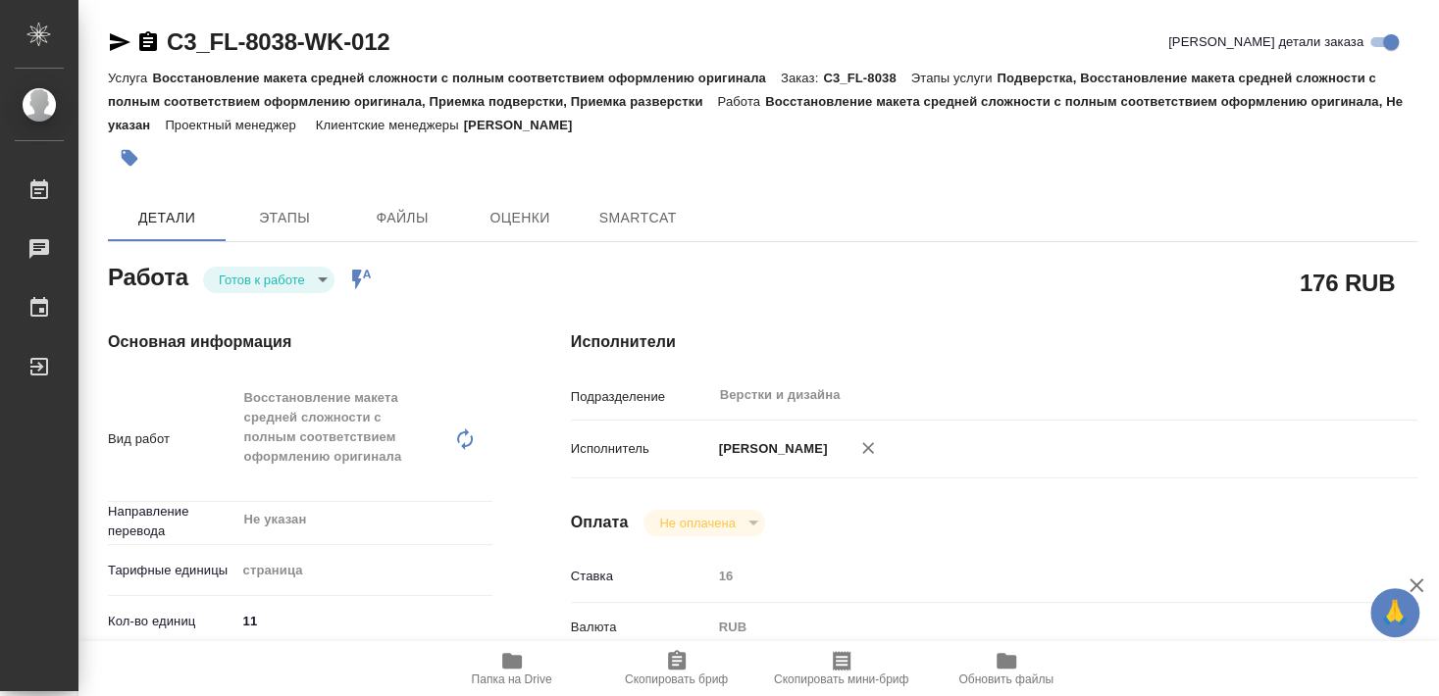
type textarea "x"
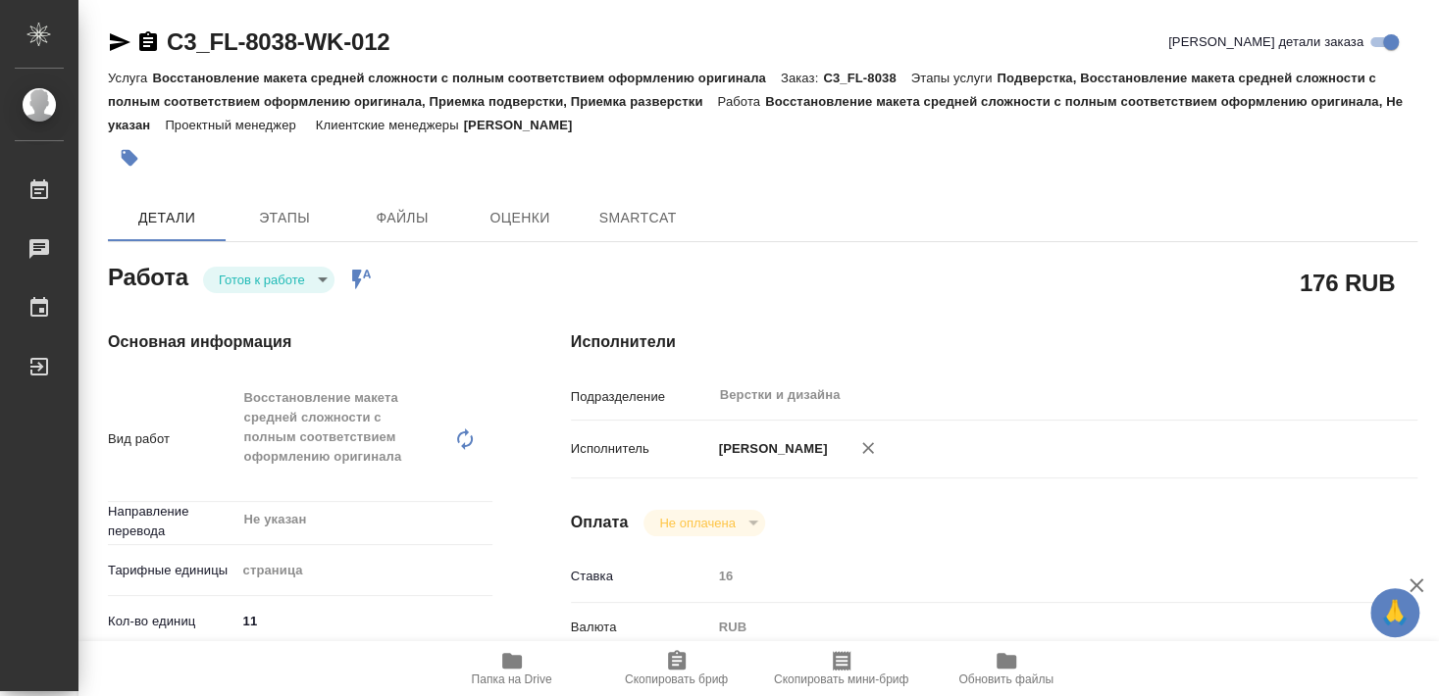
type textarea "x"
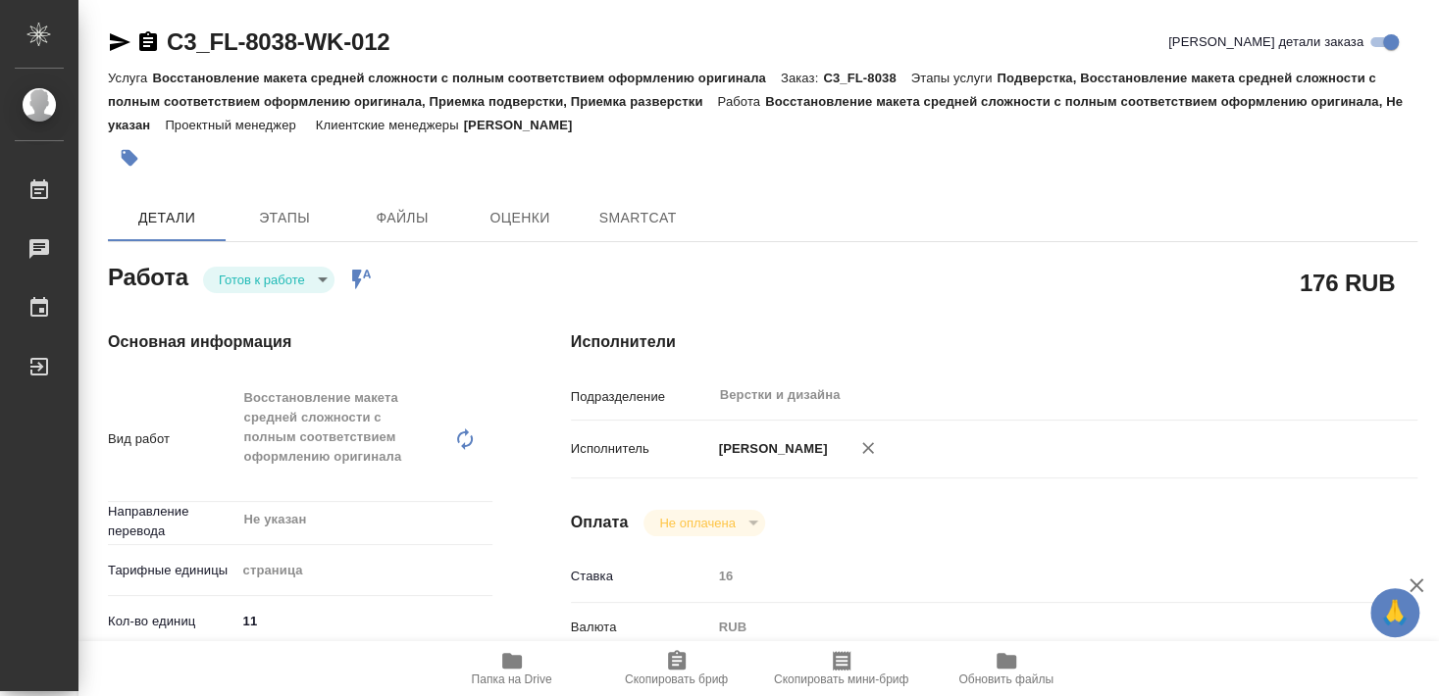
type textarea "x"
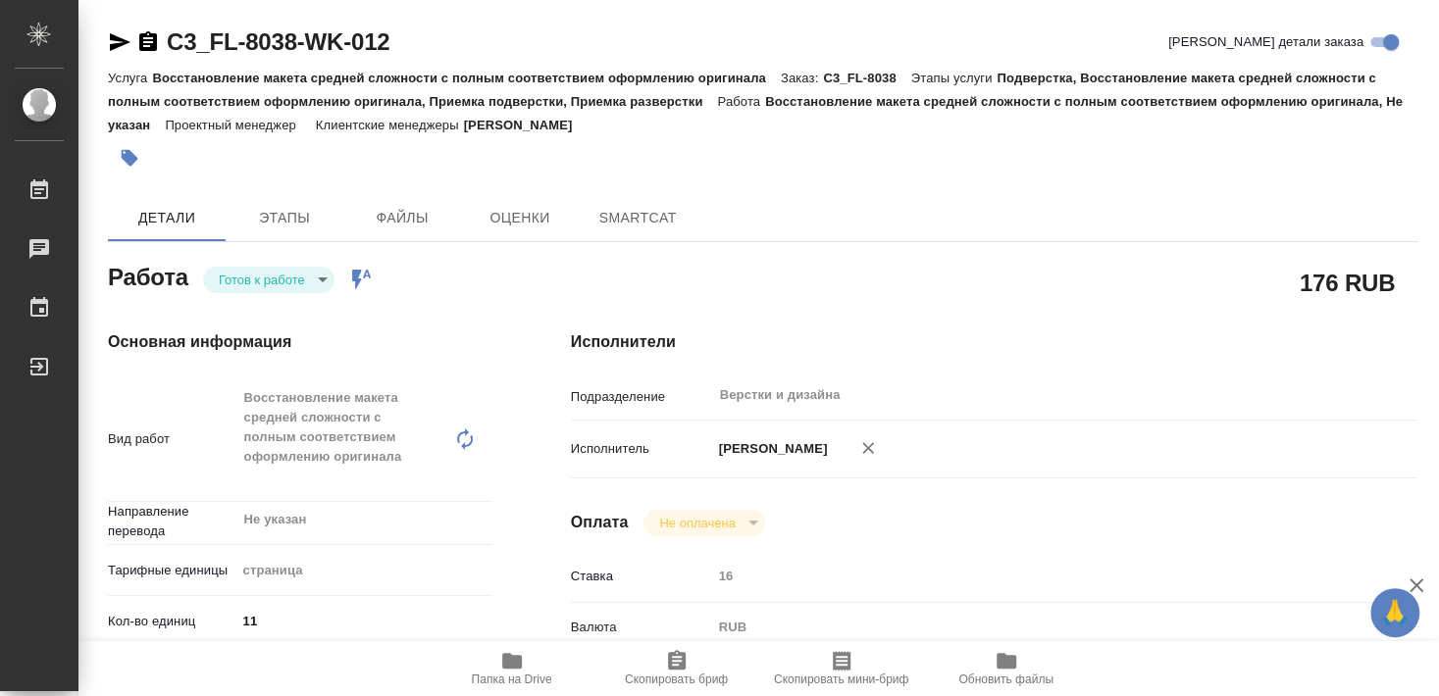
type textarea "x"
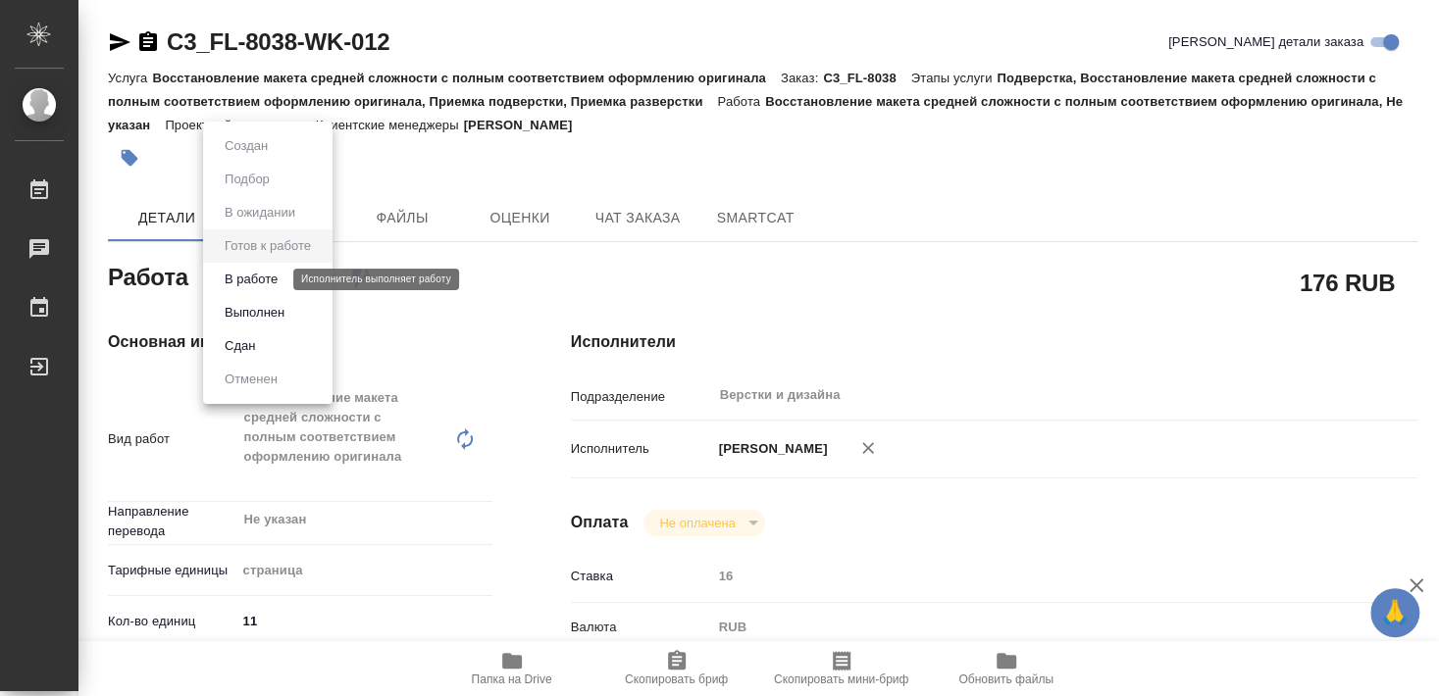
click at [265, 281] on button "В работе" at bounding box center [251, 280] width 65 height 22
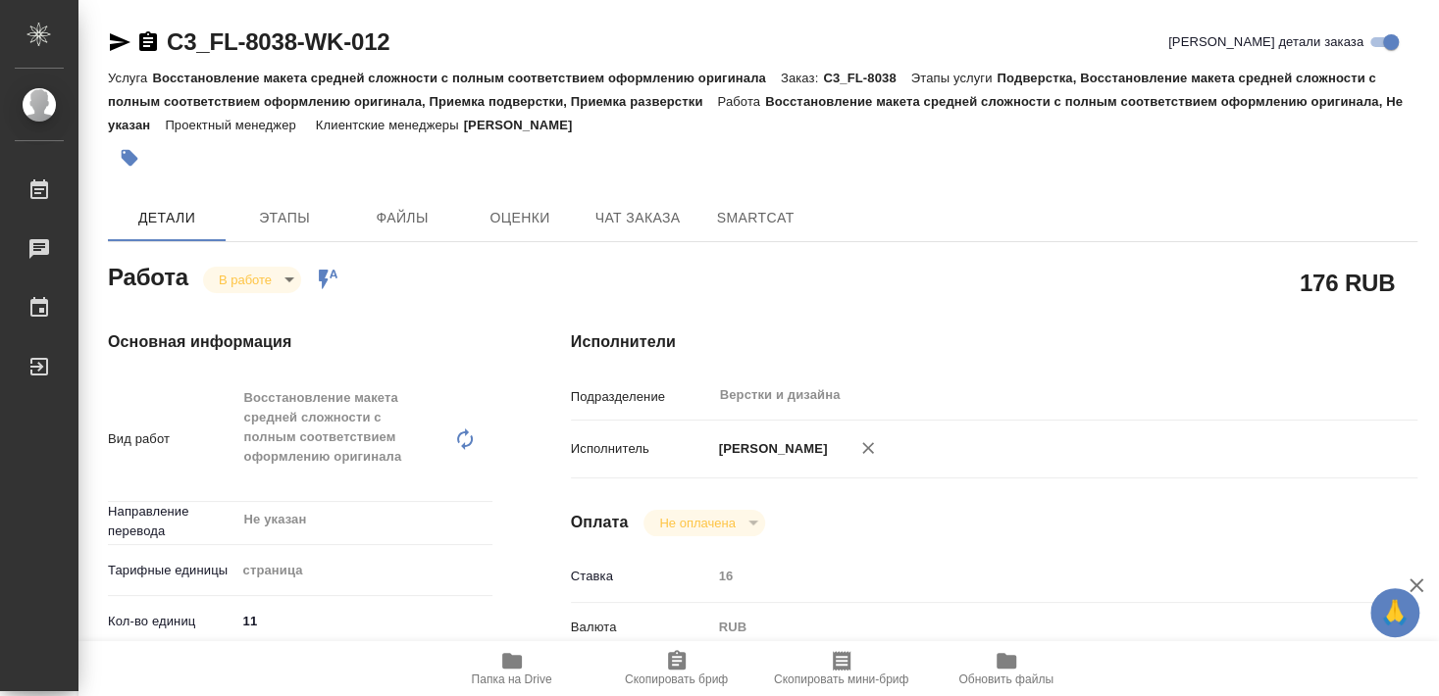
type textarea "x"
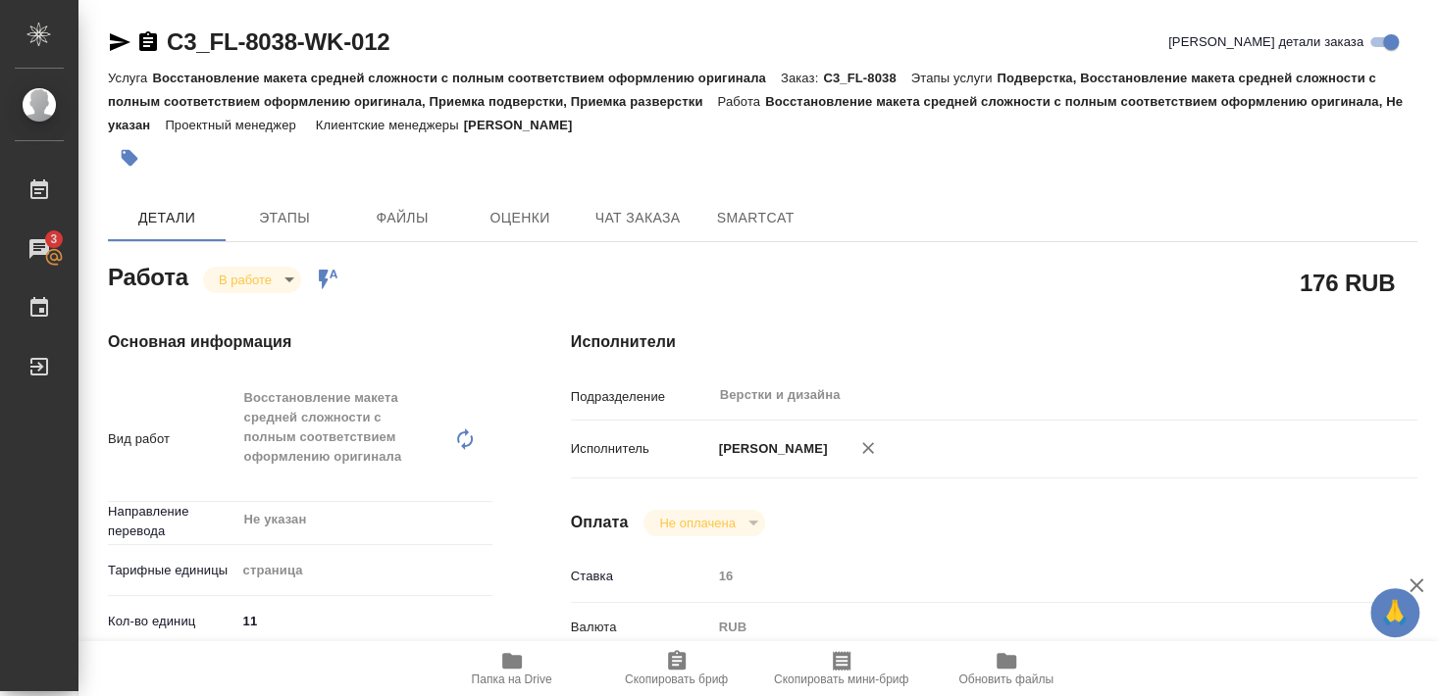
type textarea "x"
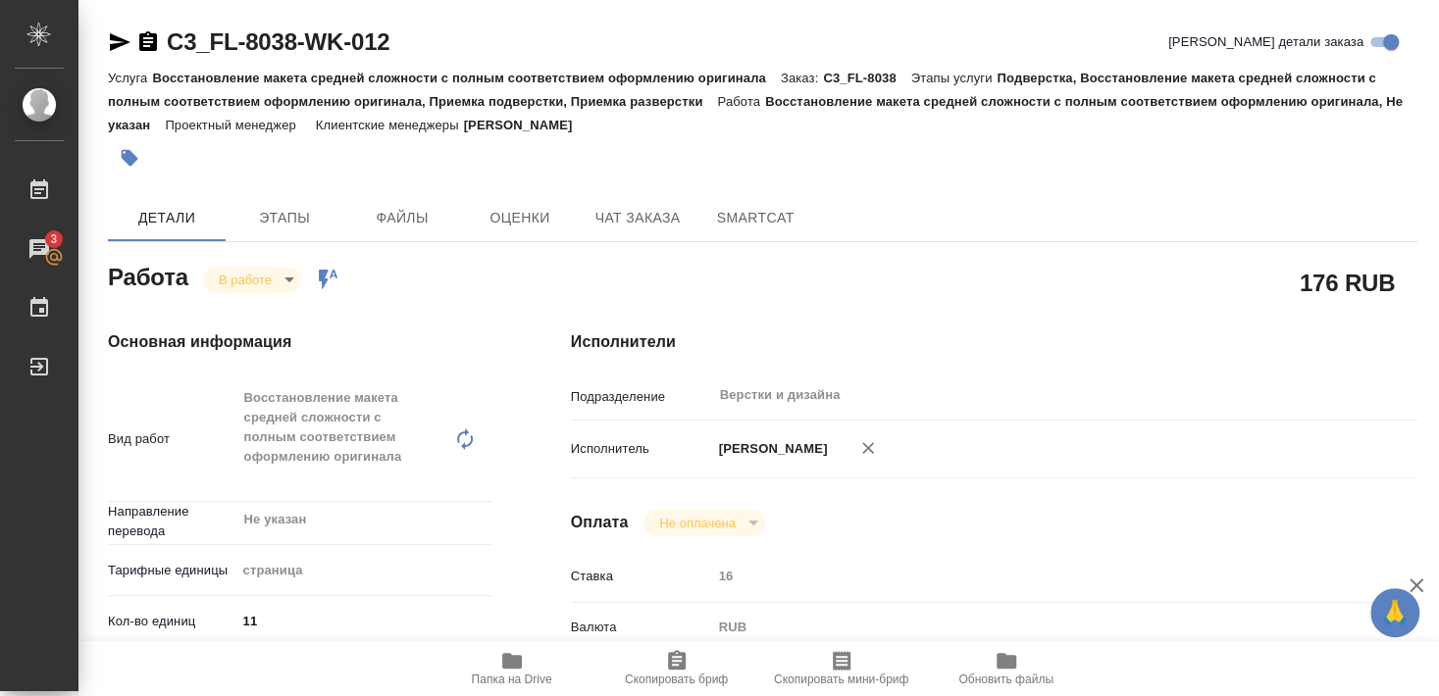
type textarea "x"
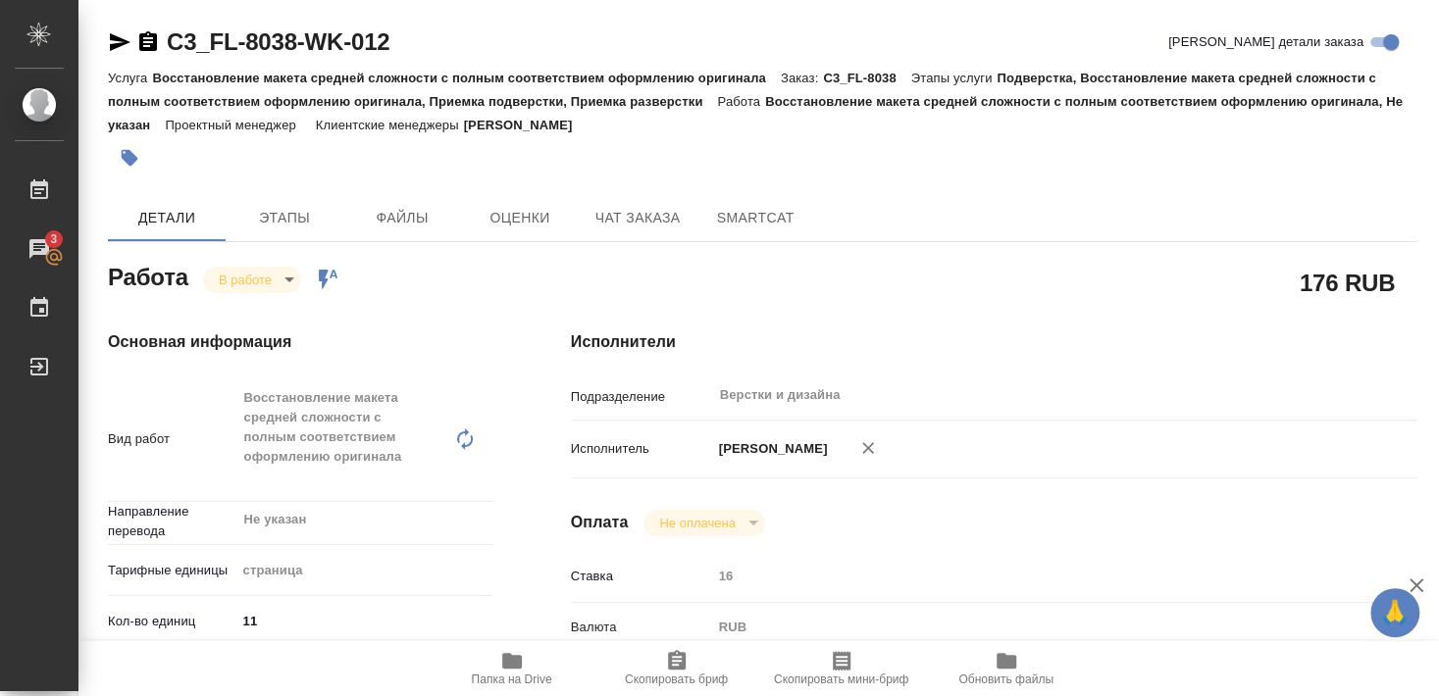
type textarea "x"
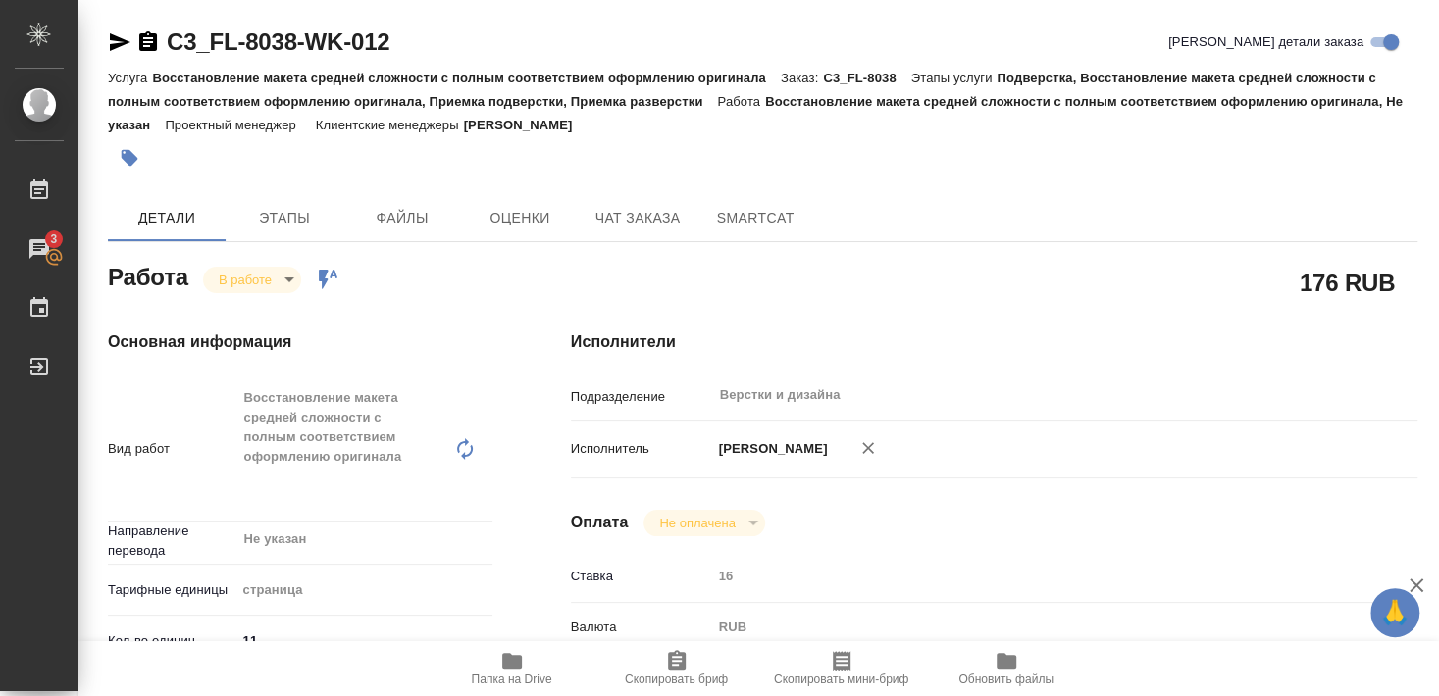
type textarea "x"
